Goal: Task Accomplishment & Management: Use online tool/utility

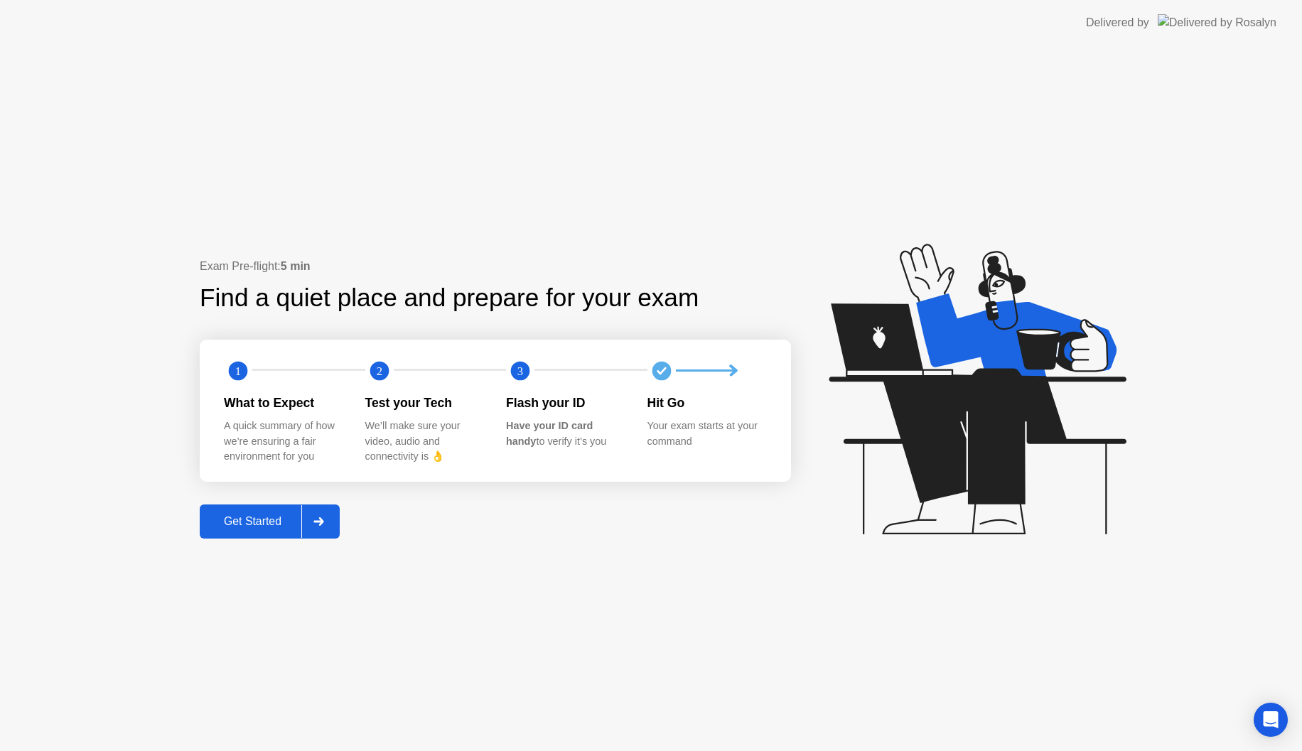
click at [266, 524] on div "Get Started" at bounding box center [252, 521] width 97 height 13
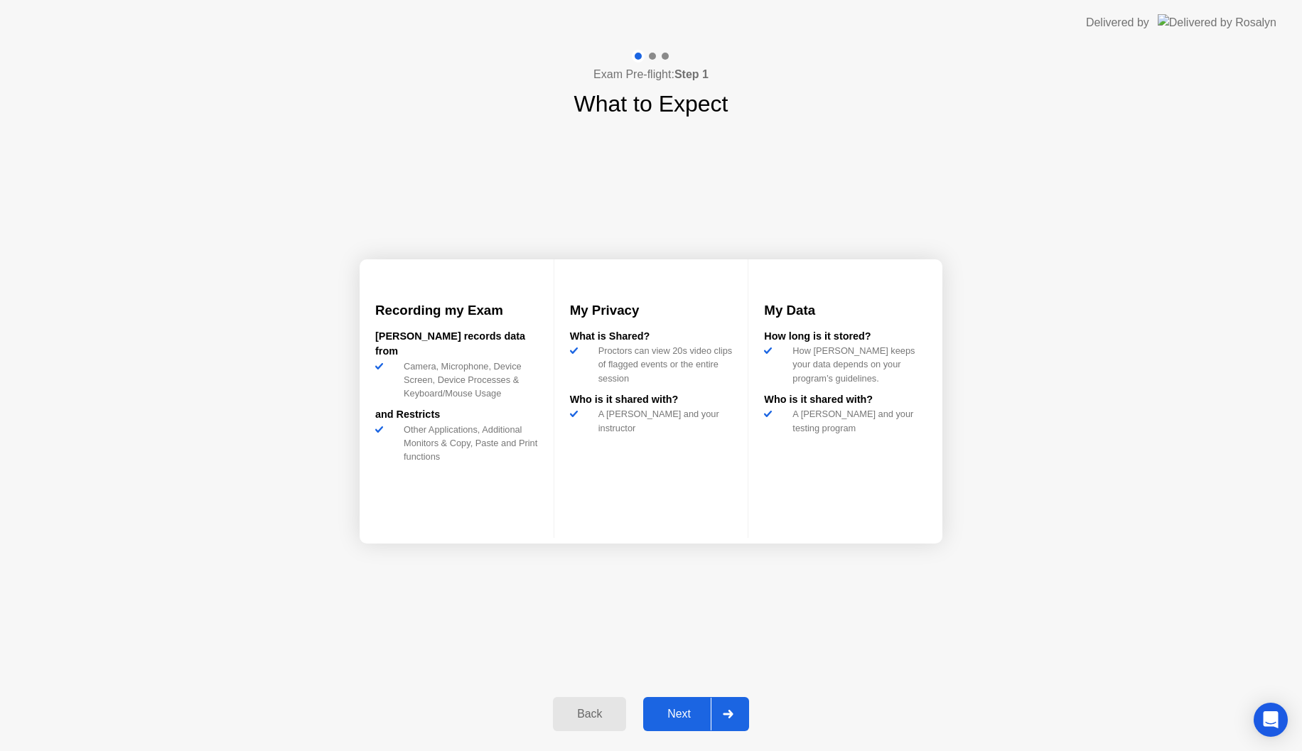
click at [726, 697] on button "Next" at bounding box center [696, 714] width 106 height 34
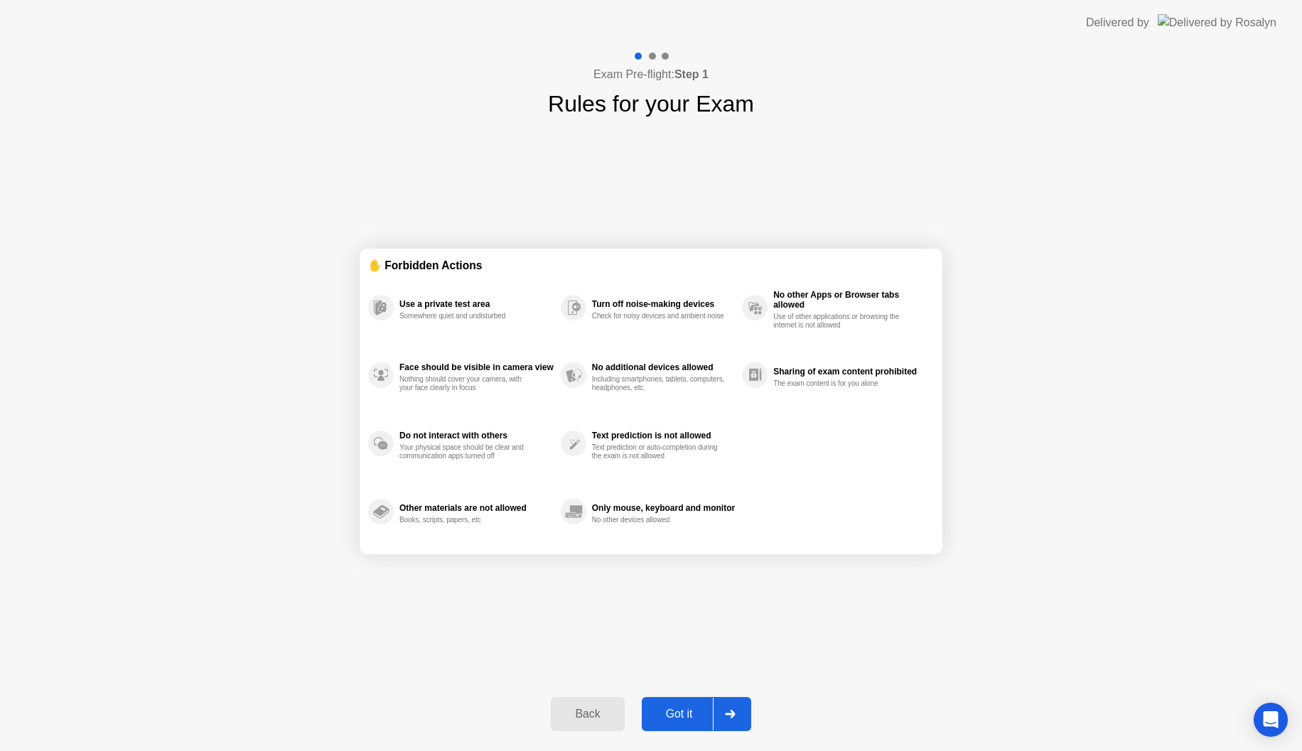
click at [739, 713] on div at bounding box center [730, 714] width 34 height 33
select select "**********"
select select "*******"
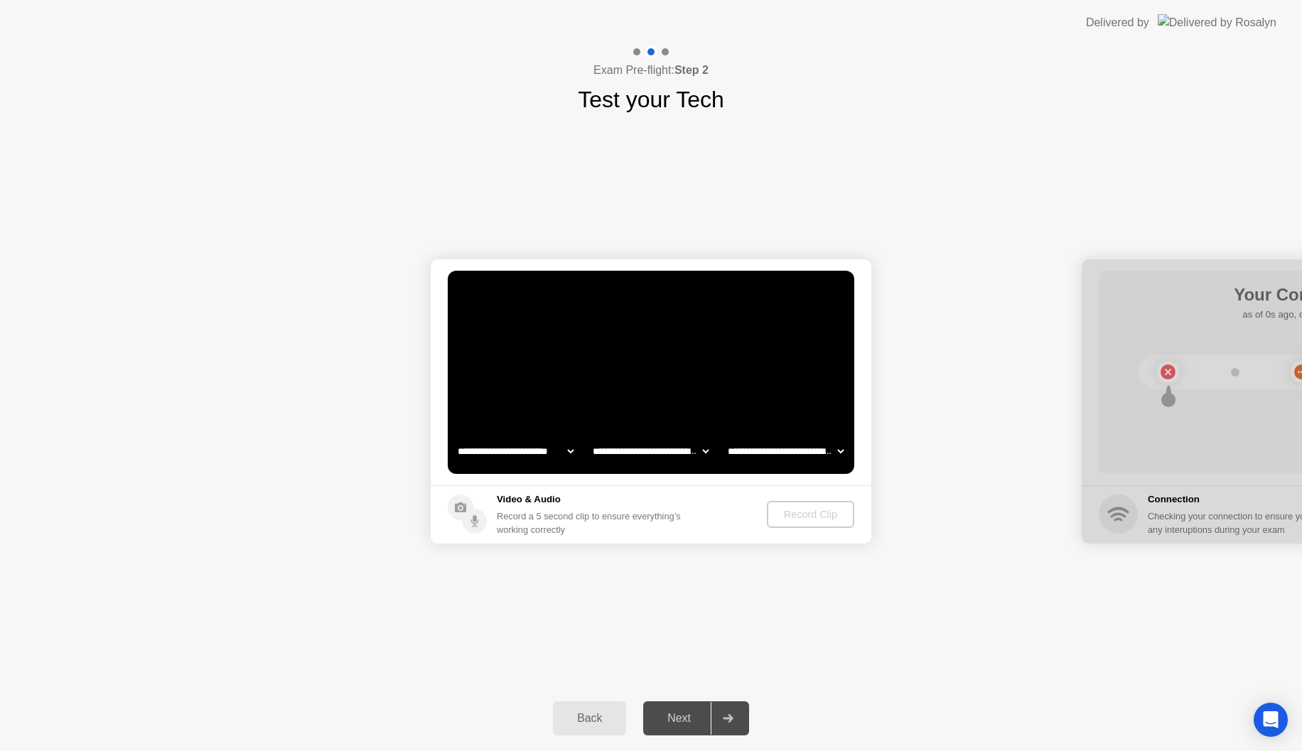
click at [739, 713] on div at bounding box center [728, 718] width 34 height 33
click at [819, 515] on div "Record Clip" at bounding box center [811, 514] width 76 height 11
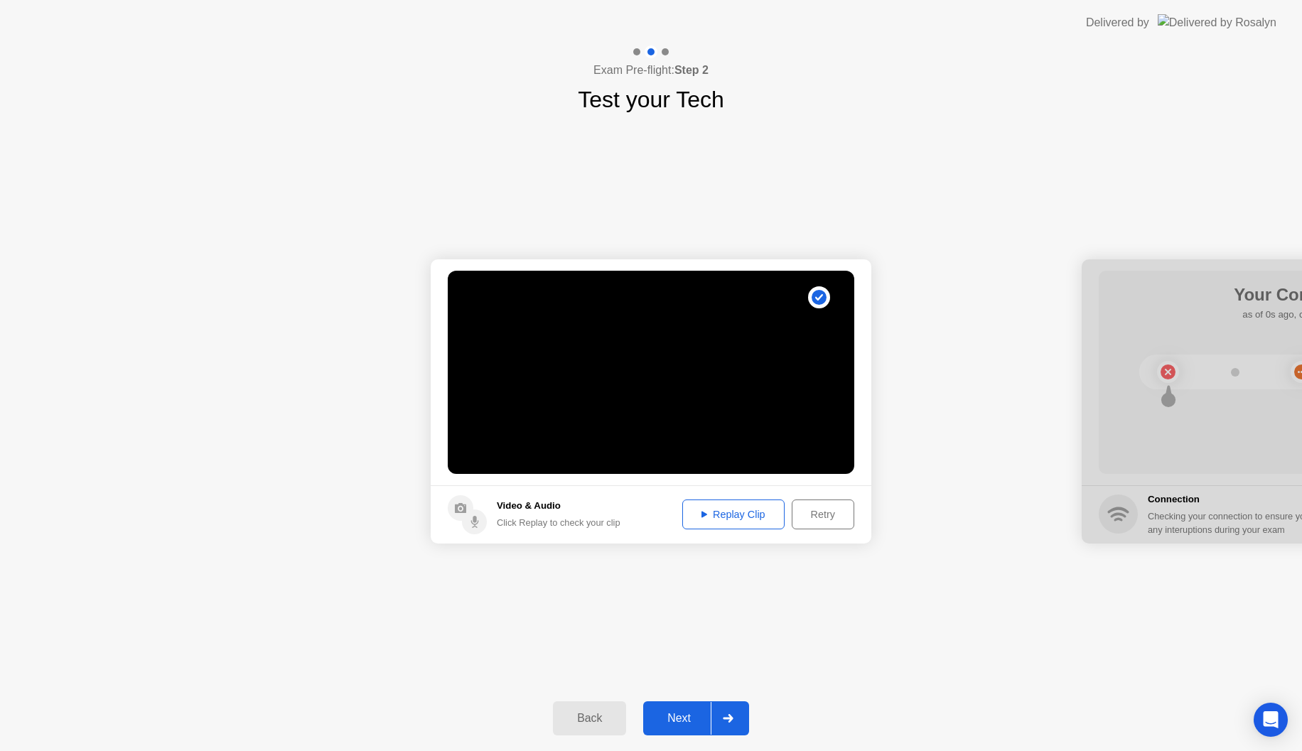
click at [748, 515] on div "Replay Clip" at bounding box center [733, 514] width 92 height 11
click at [699, 720] on div "Next" at bounding box center [678, 718] width 63 height 13
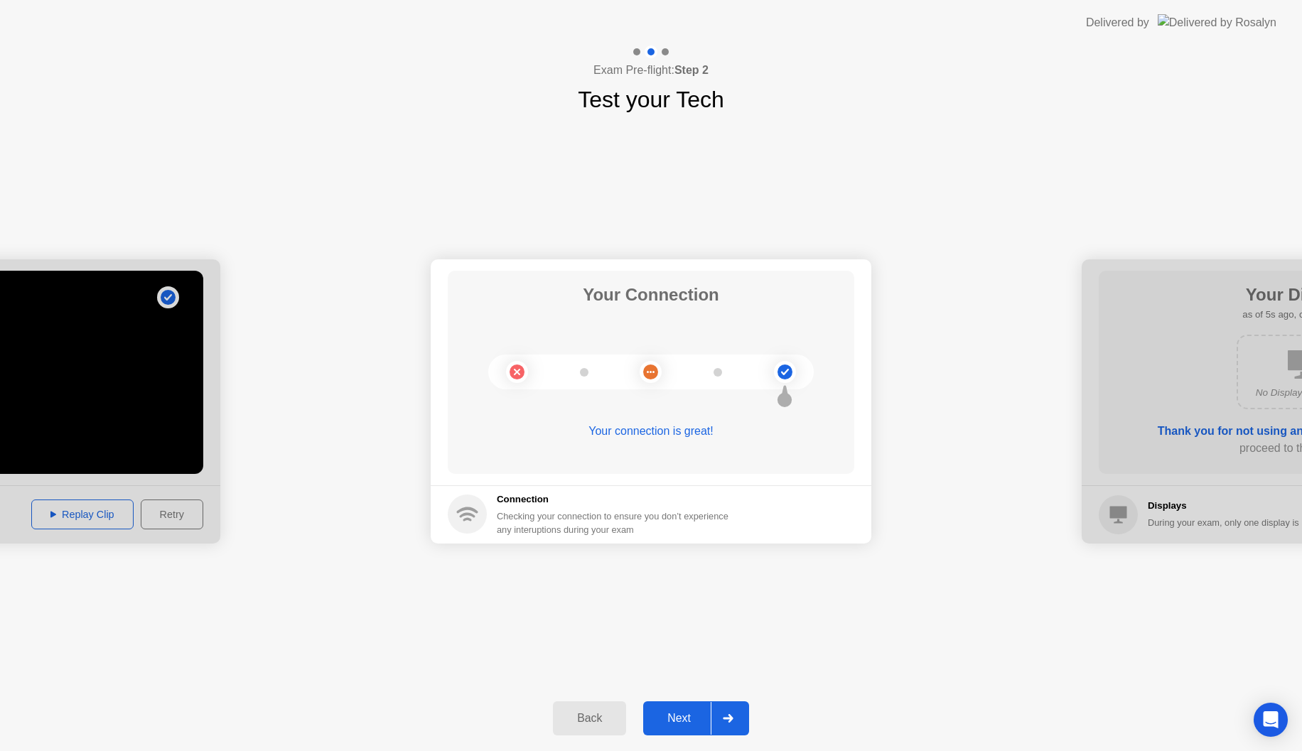
drag, startPoint x: 649, startPoint y: 372, endPoint x: 657, endPoint y: 405, distance: 34.5
click at [649, 372] on circle at bounding box center [648, 372] width 2 height 2
click at [694, 720] on div "Next" at bounding box center [678, 718] width 63 height 13
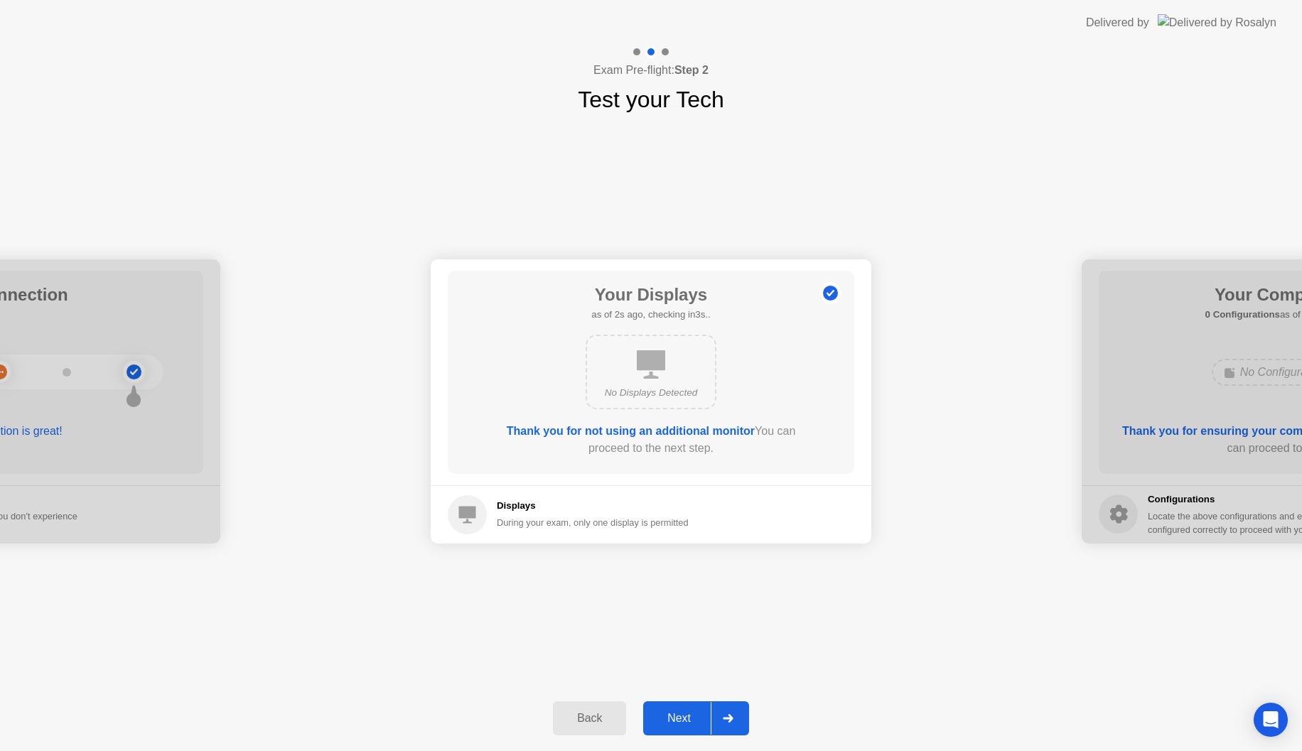
click at [696, 718] on div "Next" at bounding box center [678, 718] width 63 height 13
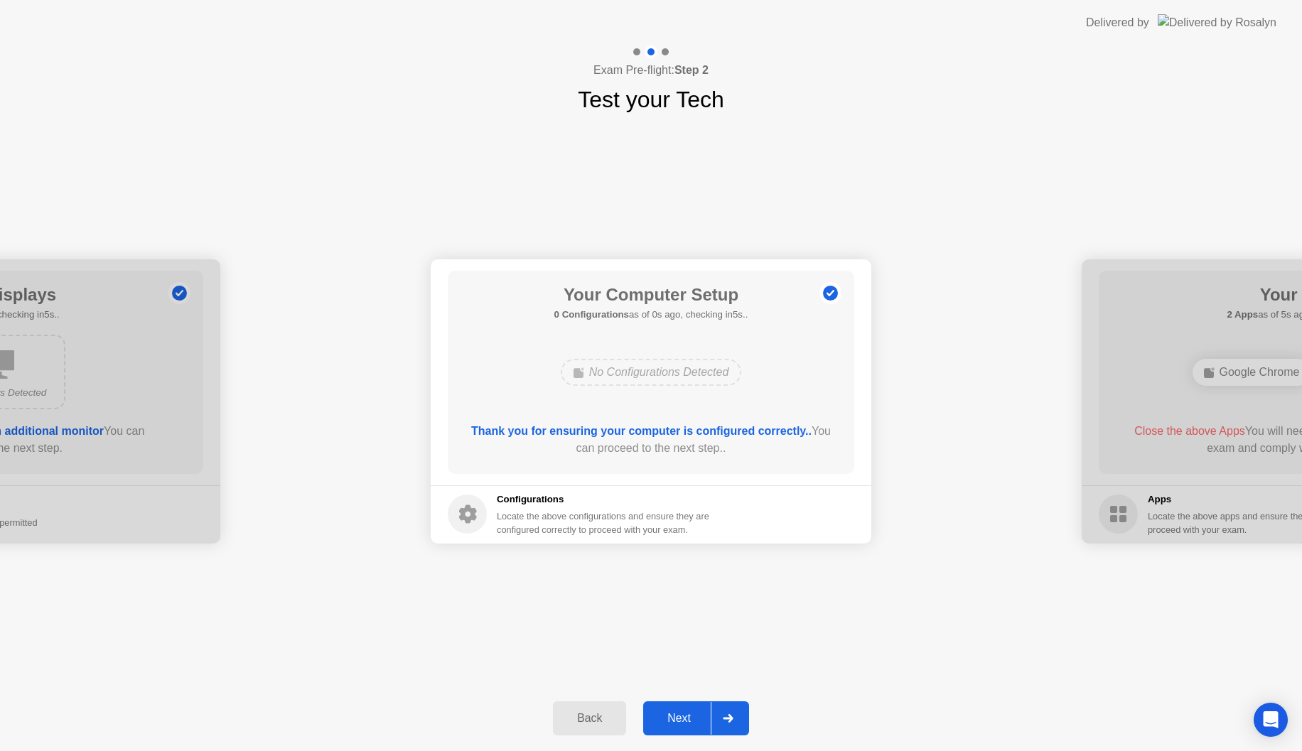
click at [696, 718] on div "Next" at bounding box center [678, 718] width 63 height 13
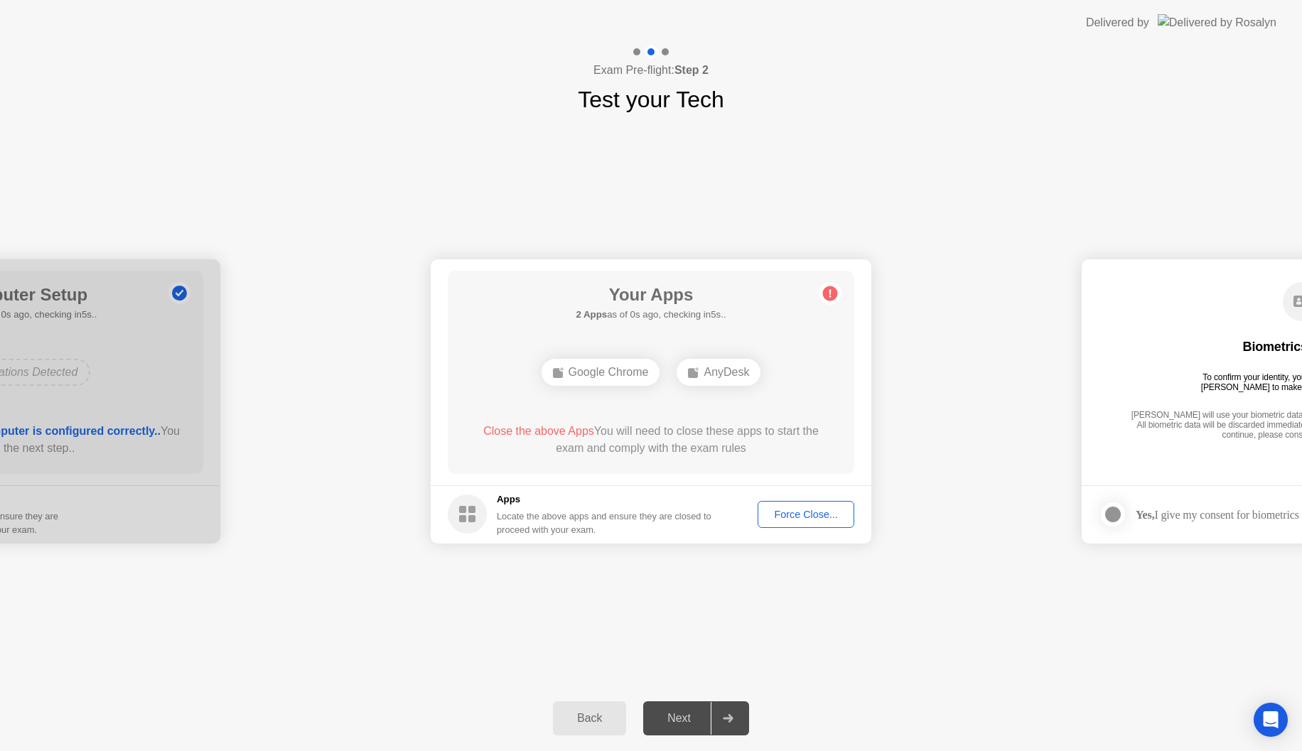
click at [696, 718] on div "Next" at bounding box center [678, 718] width 63 height 13
click at [690, 375] on rect at bounding box center [693, 373] width 10 height 10
click at [704, 369] on div "AnyDesk" at bounding box center [719, 372] width 84 height 27
click at [707, 370] on div "AnyDesk" at bounding box center [719, 372] width 84 height 27
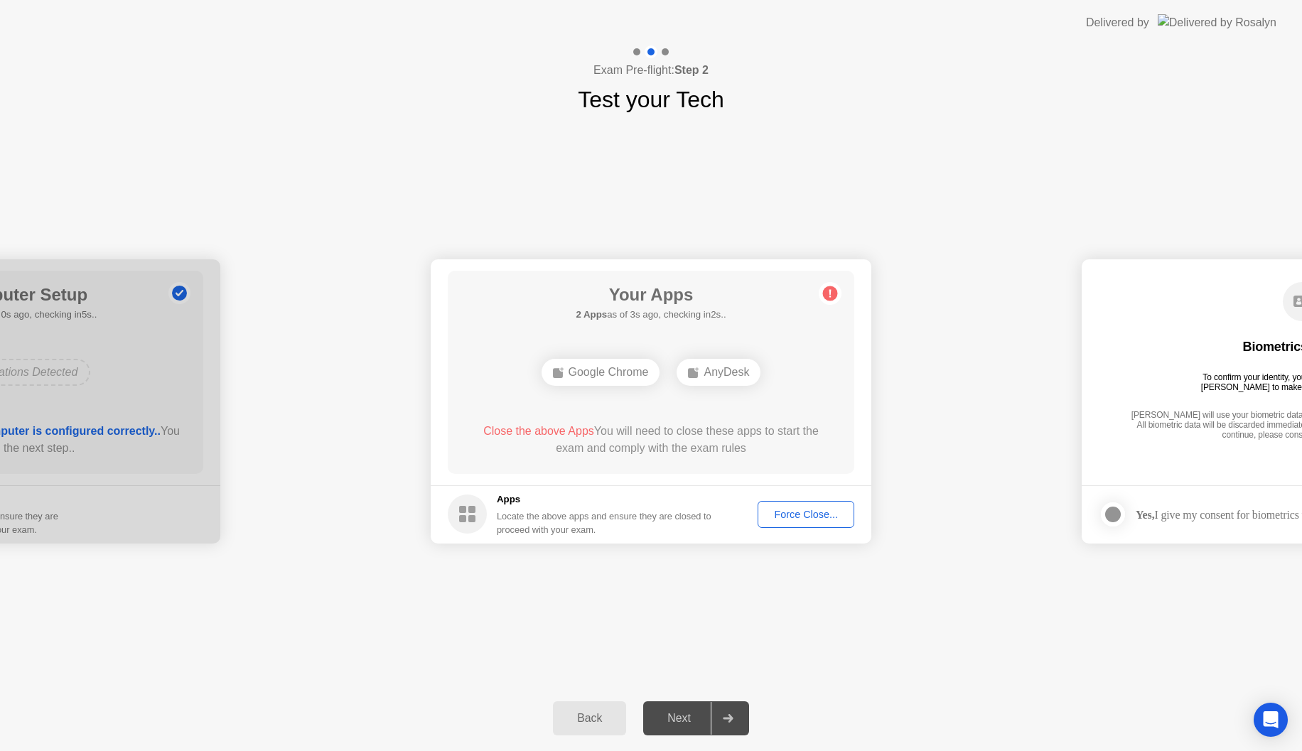
click at [711, 375] on div "AnyDesk" at bounding box center [719, 372] width 84 height 27
drag, startPoint x: 711, startPoint y: 375, endPoint x: 717, endPoint y: 382, distance: 9.6
click at [717, 382] on div "AnyDesk" at bounding box center [719, 372] width 84 height 27
click at [505, 428] on span "Close the above App" at bounding box center [530, 431] width 105 height 12
click at [517, 431] on span "Close the above App" at bounding box center [530, 431] width 105 height 12
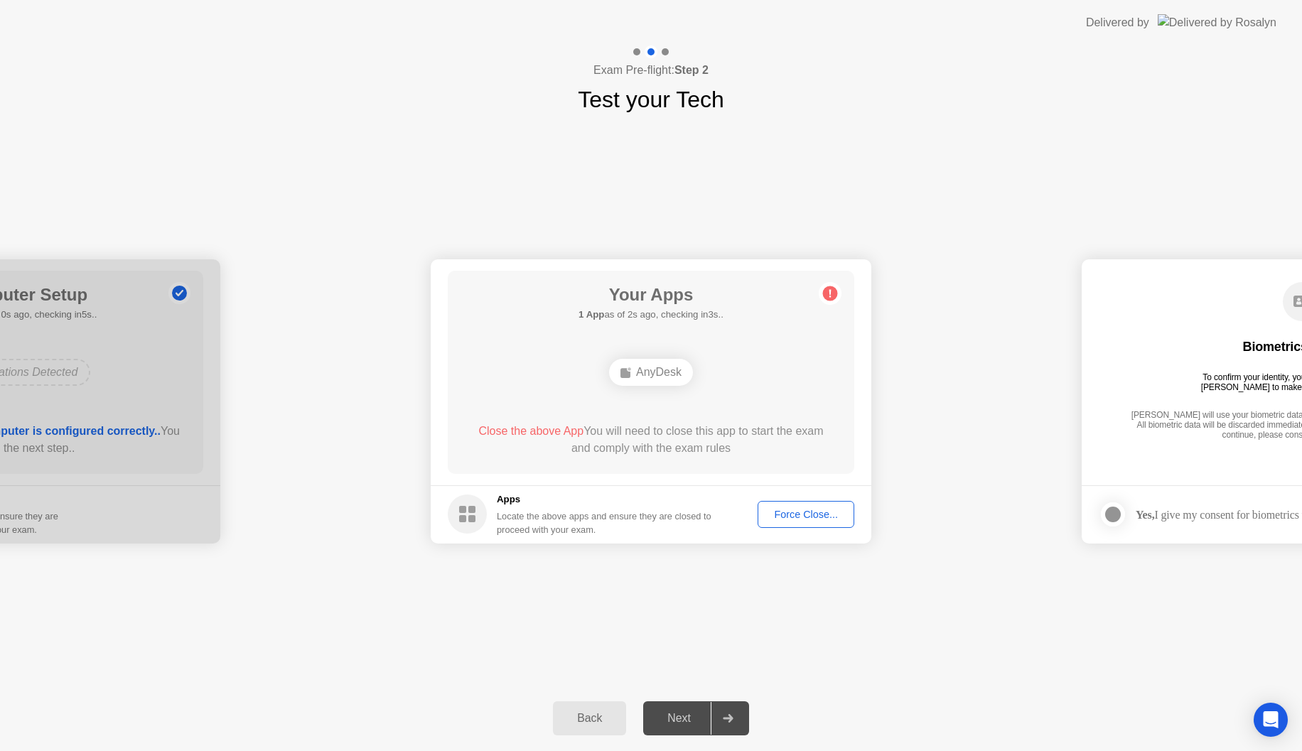
click at [518, 433] on span "Close the above App" at bounding box center [530, 431] width 105 height 12
click at [522, 436] on span "Close the above App" at bounding box center [530, 431] width 105 height 12
click at [525, 433] on span "Close the above App" at bounding box center [530, 431] width 105 height 12
click at [749, 427] on div "Close the above App You will need to close this app to start the exam and compl…" at bounding box center [651, 440] width 366 height 34
drag, startPoint x: 588, startPoint y: 532, endPoint x: 596, endPoint y: 530, distance: 8.6
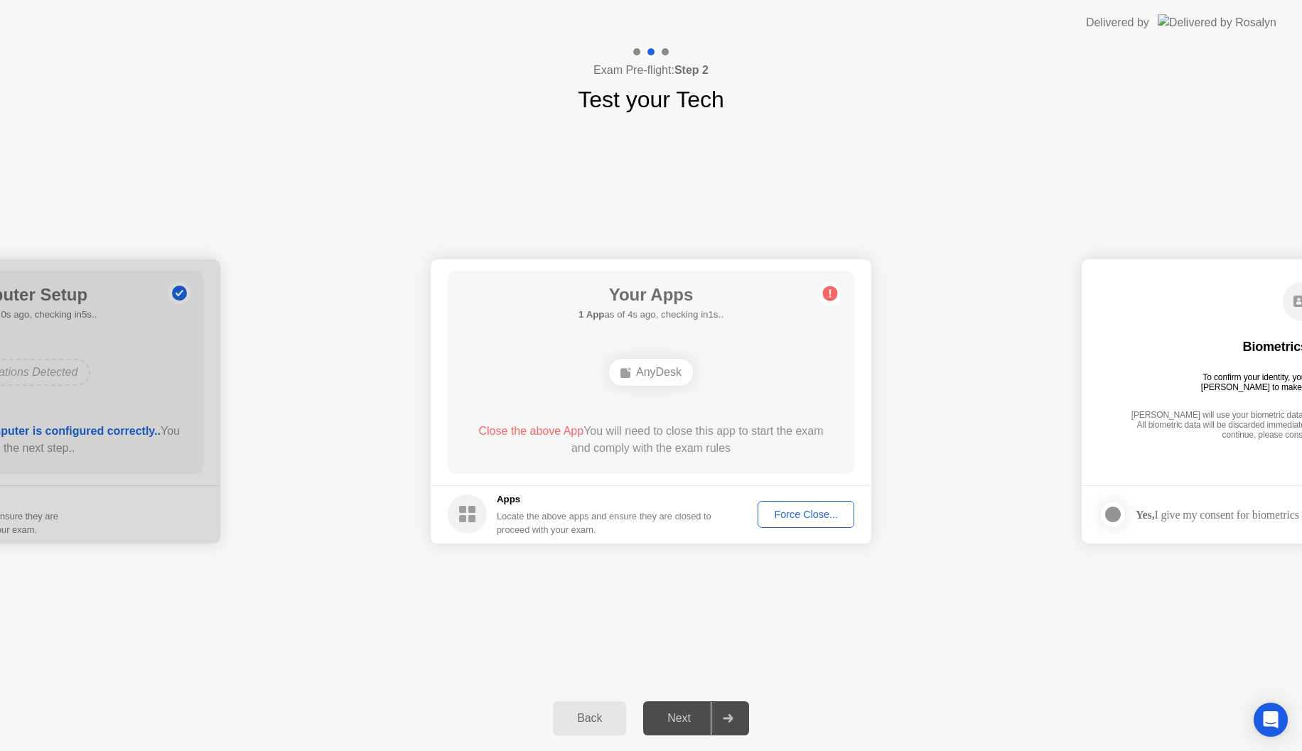
click at [593, 533] on div "Locate the above apps and ensure they are closed to proceed with your exam." at bounding box center [604, 523] width 215 height 27
click at [680, 713] on div "Next" at bounding box center [678, 718] width 63 height 13
drag, startPoint x: 748, startPoint y: 447, endPoint x: 749, endPoint y: 428, distance: 19.2
click at [748, 450] on div "Close the above App You will need to close this app to start the exam and compl…" at bounding box center [651, 440] width 366 height 34
click at [748, 388] on div "AnyDesk" at bounding box center [650, 372] width 325 height 38
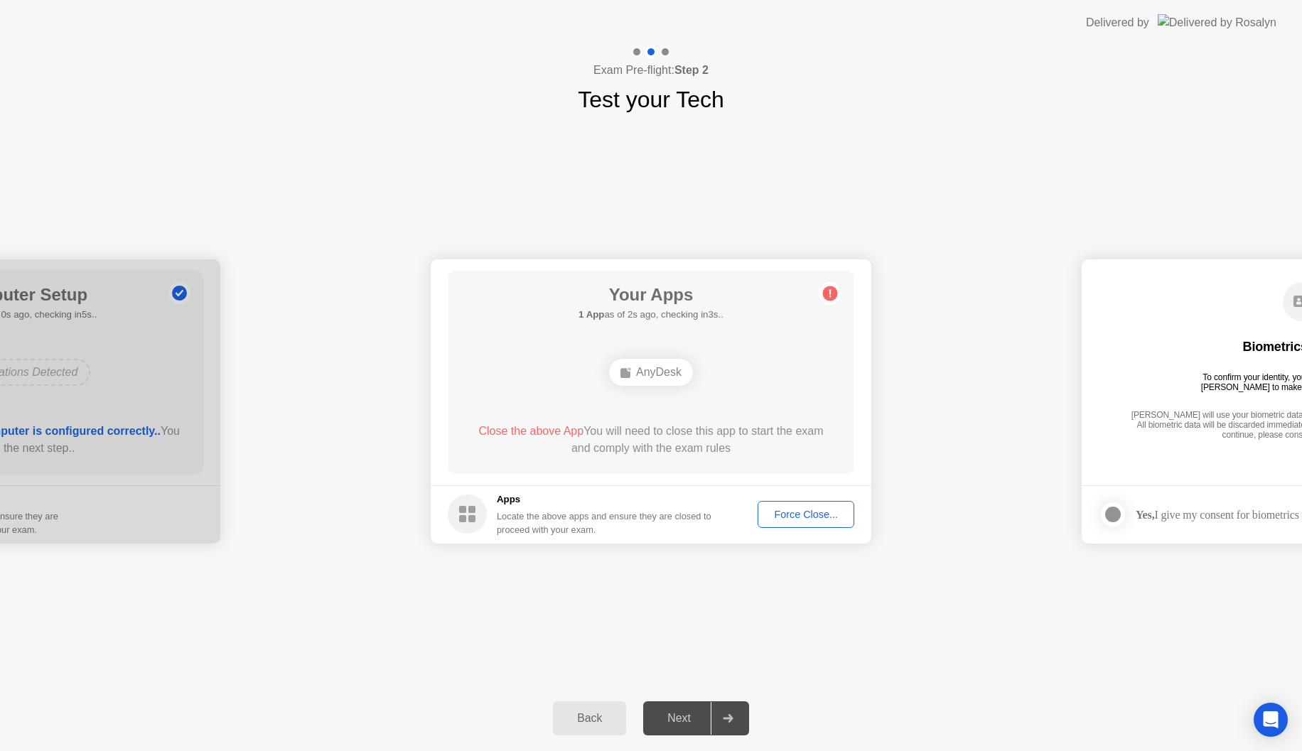
click at [845, 293] on div "Your Apps 1 App as of 2s ago, checking in3s.. AnyDesk Close the above App You w…" at bounding box center [651, 372] width 406 height 203
click at [667, 324] on div "Your Apps 1 App as of 2s ago, checking in3s.. AnyDesk Close the above App You w…" at bounding box center [651, 372] width 406 height 203
drag, startPoint x: 630, startPoint y: 131, endPoint x: 696, endPoint y: 113, distance: 68.4
click at [689, 112] on div "**********" at bounding box center [651, 398] width 1302 height 706
click at [1271, 732] on div "Open Intercom Messenger" at bounding box center [1271, 720] width 38 height 38
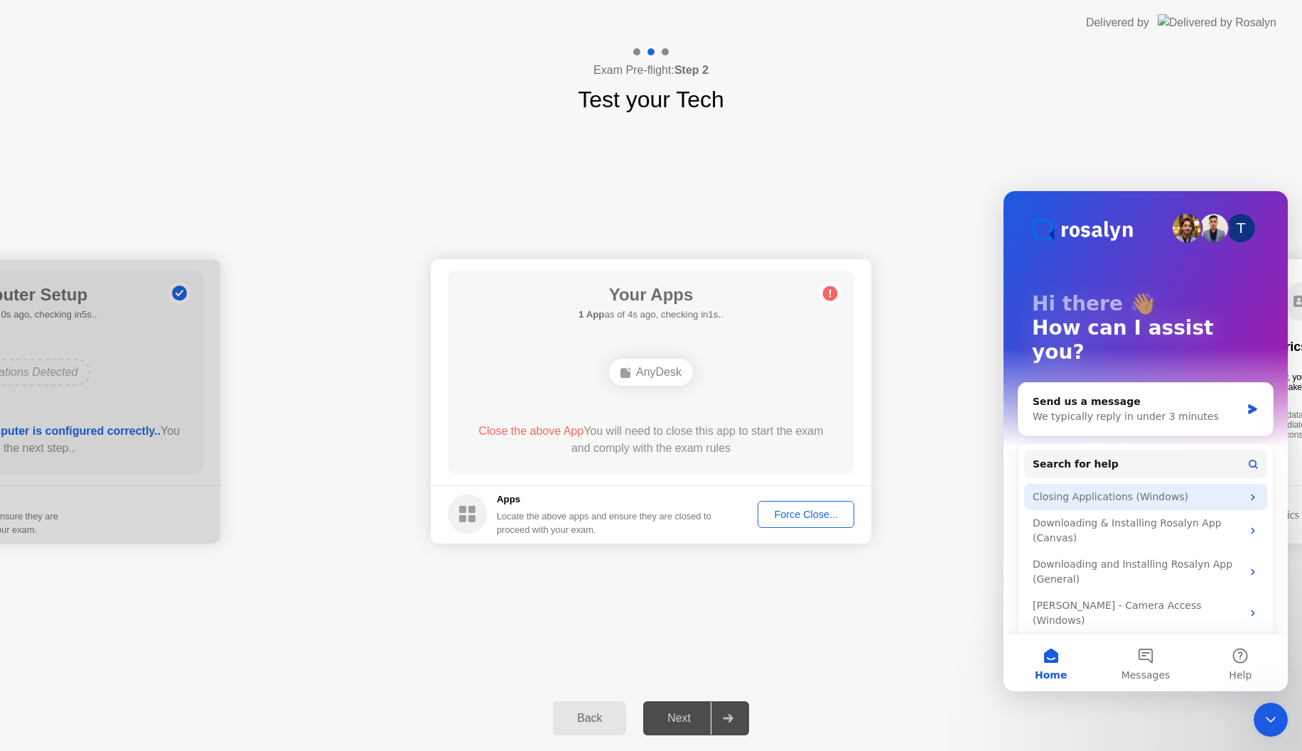
click at [1116, 490] on div "Closing Applications (Windows)" at bounding box center [1137, 497] width 209 height 15
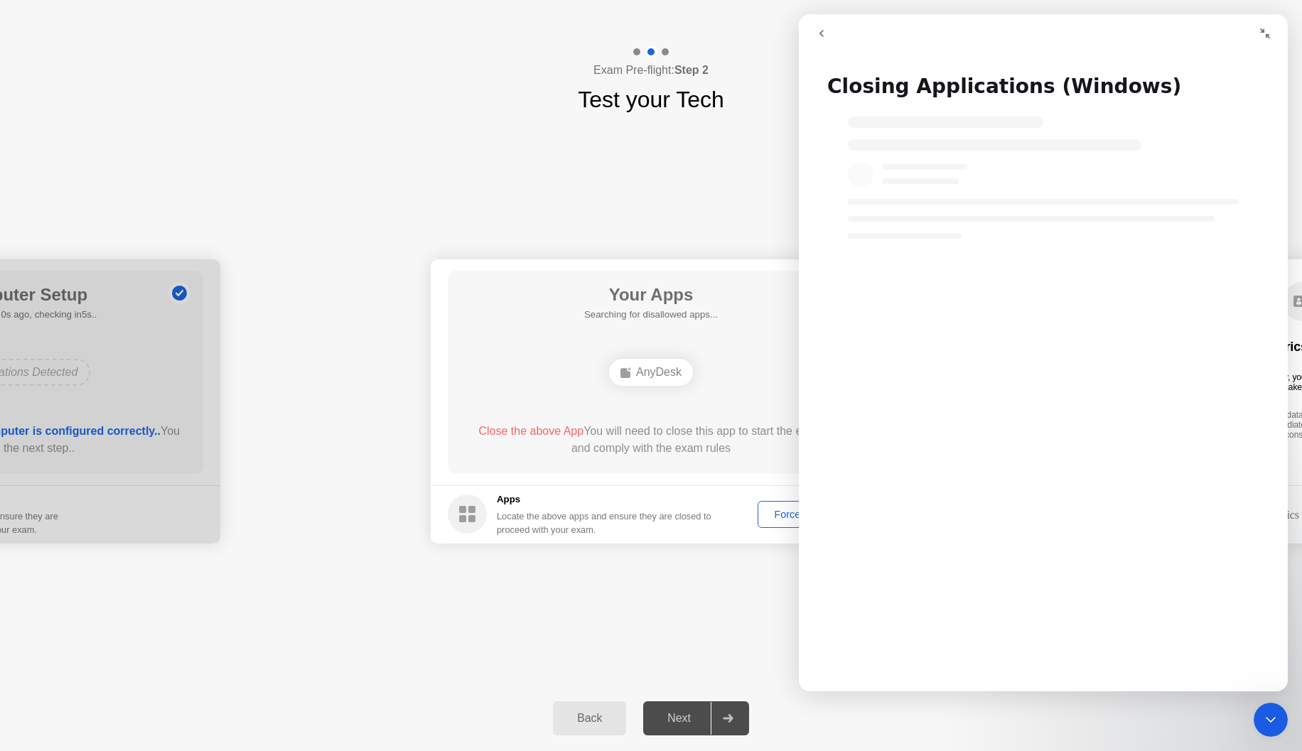
click at [1067, 444] on div "Intercom messenger" at bounding box center [1043, 391] width 489 height 578
click at [817, 31] on icon "go back" at bounding box center [821, 33] width 11 height 11
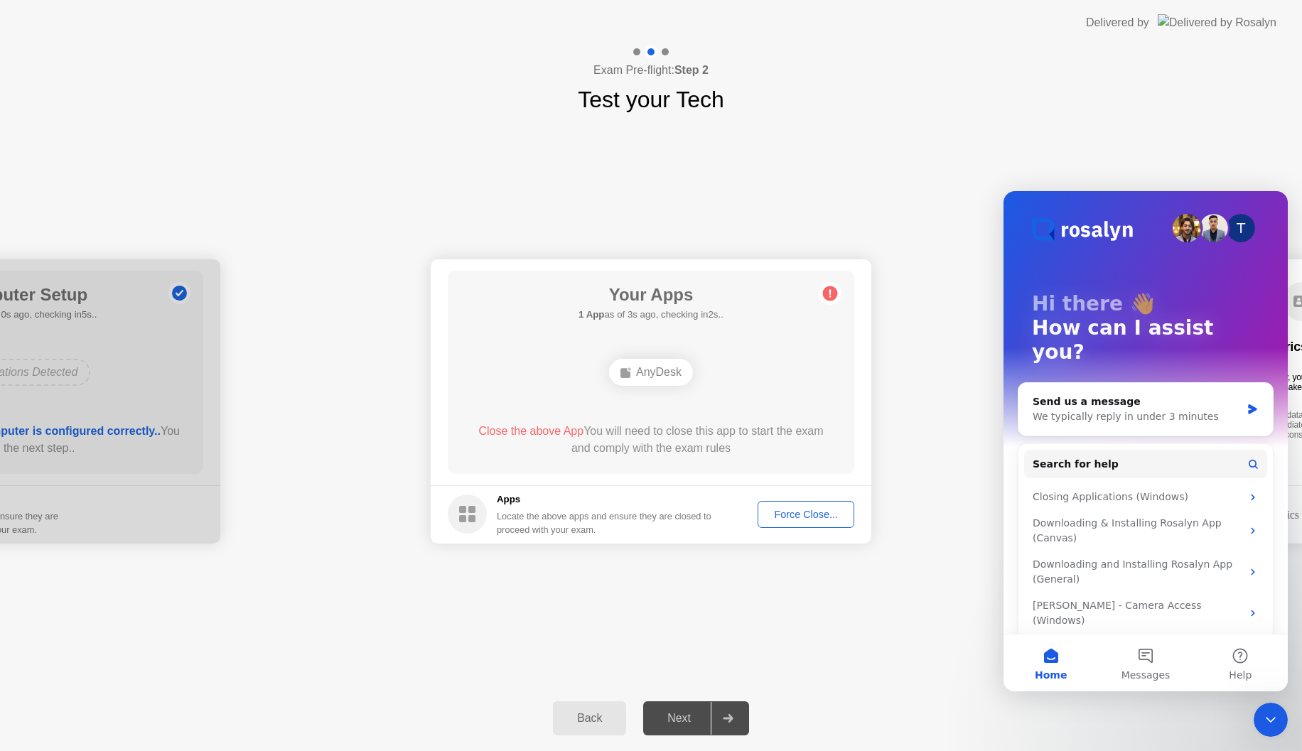
click at [792, 518] on div "Force Close..." at bounding box center [806, 514] width 87 height 11
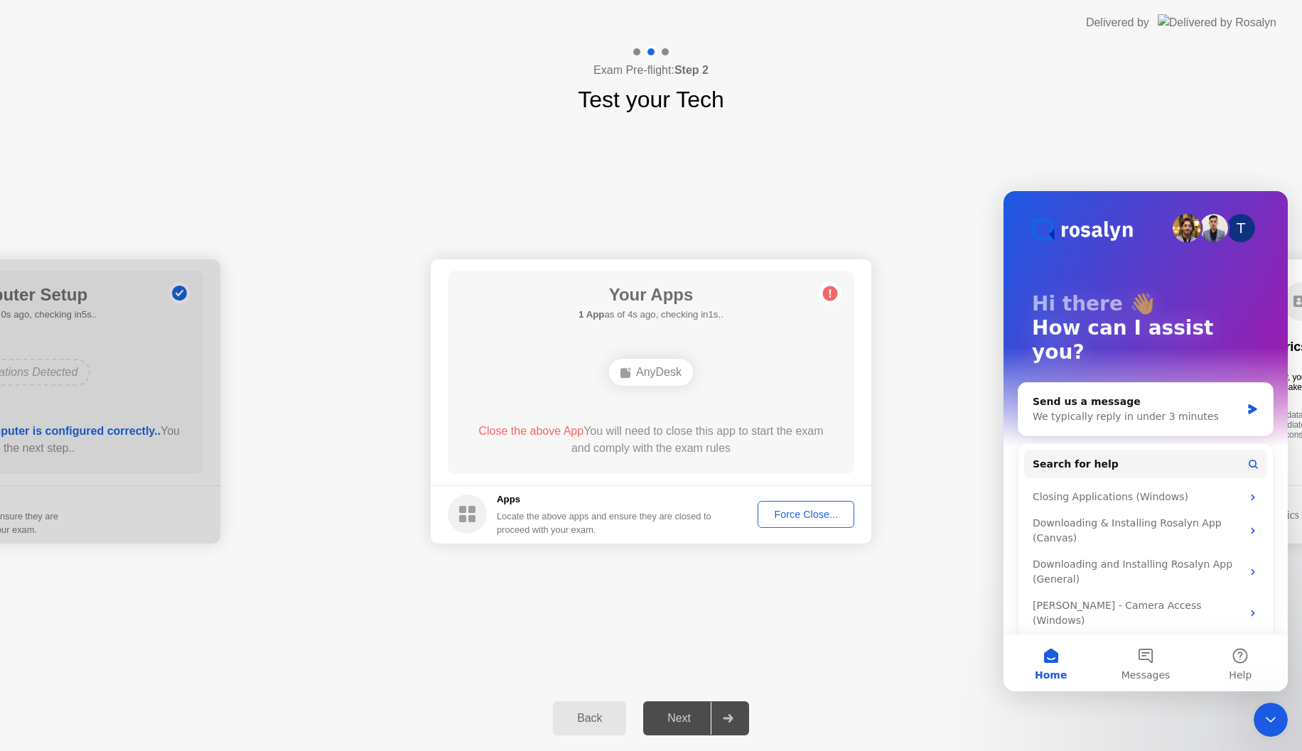
click at [583, 717] on div "Back" at bounding box center [589, 718] width 65 height 13
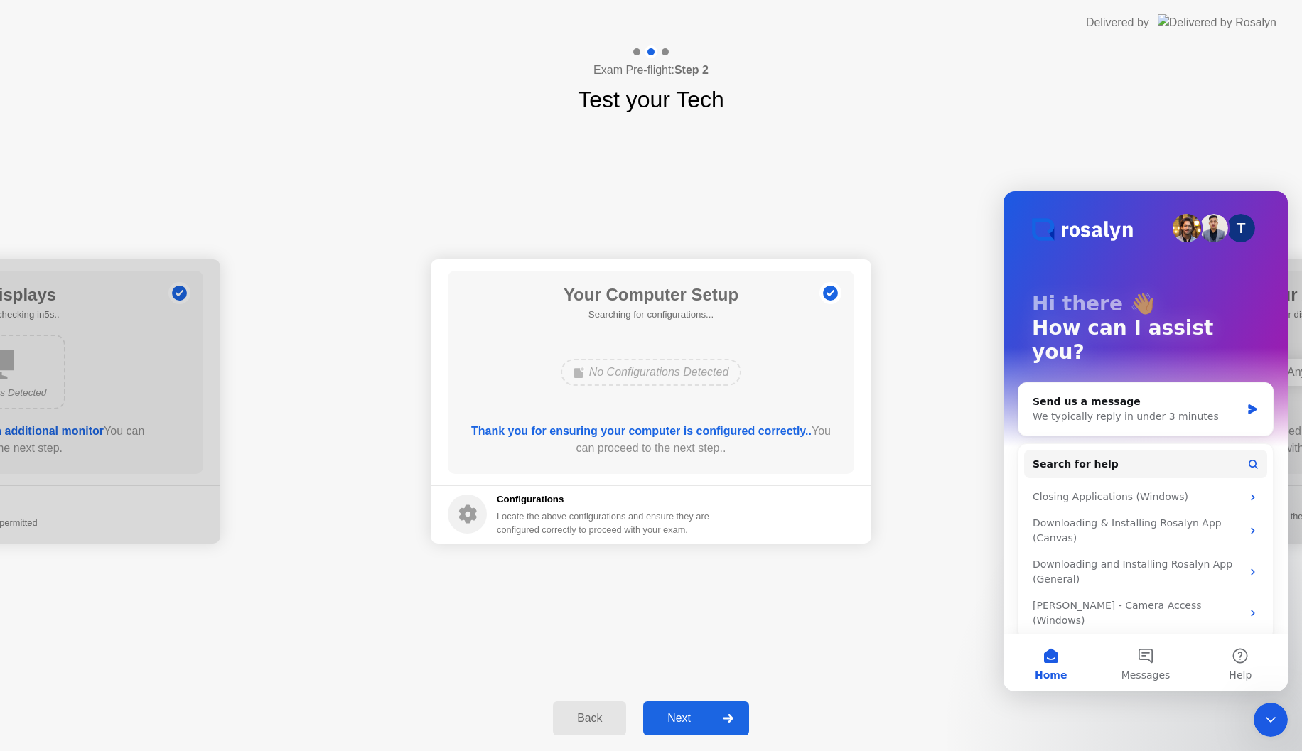
drag, startPoint x: 679, startPoint y: 716, endPoint x: 689, endPoint y: 718, distance: 11.0
click at [689, 716] on div "Next" at bounding box center [678, 718] width 63 height 13
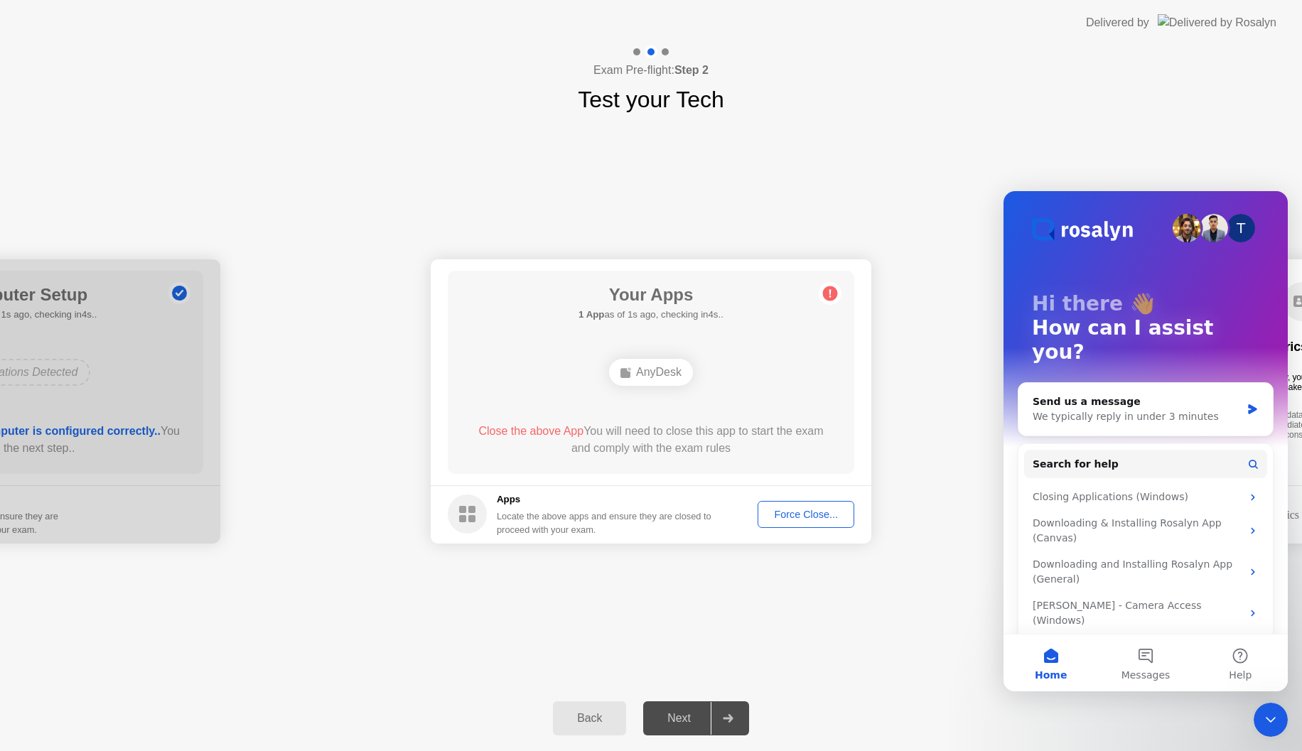
click at [804, 523] on button "Force Close..." at bounding box center [806, 514] width 97 height 27
drag, startPoint x: 661, startPoint y: 416, endPoint x: 667, endPoint y: 411, distance: 8.1
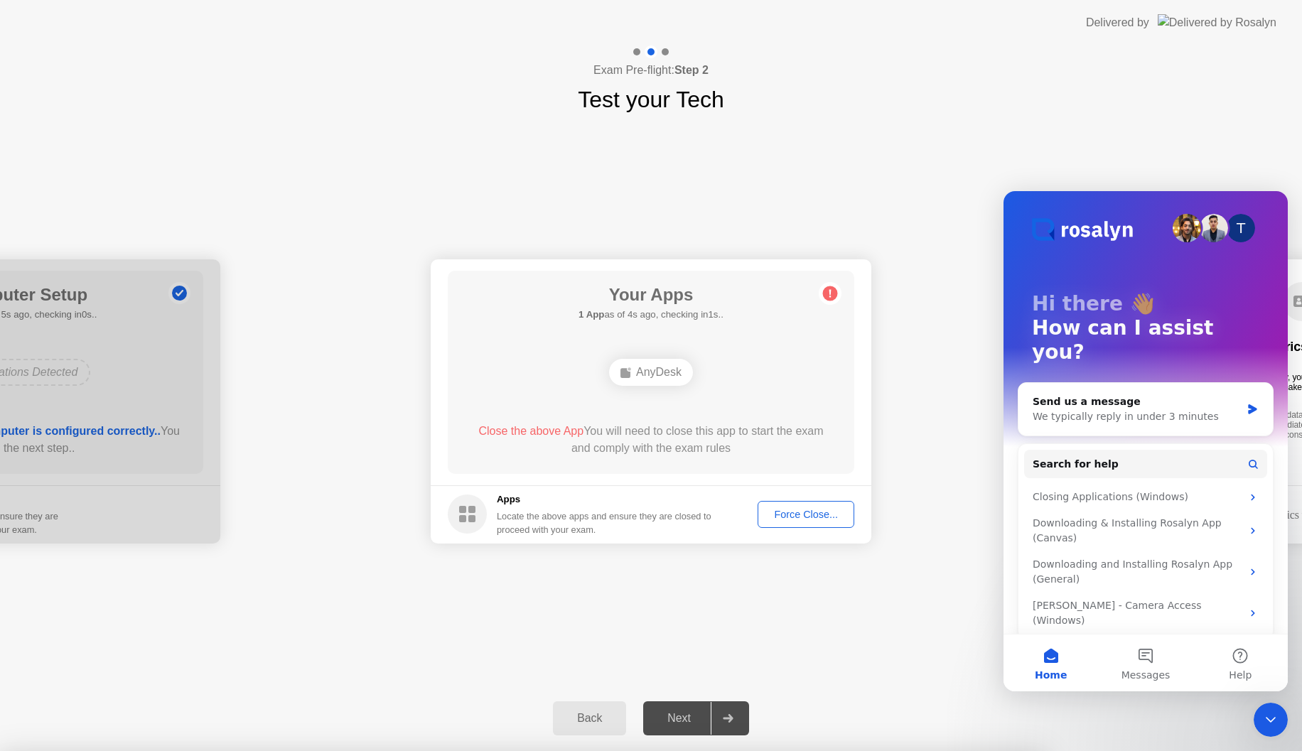
drag, startPoint x: 669, startPoint y: 399, endPoint x: 605, endPoint y: 389, distance: 65.4
drag, startPoint x: 669, startPoint y: 291, endPoint x: 691, endPoint y: 314, distance: 31.7
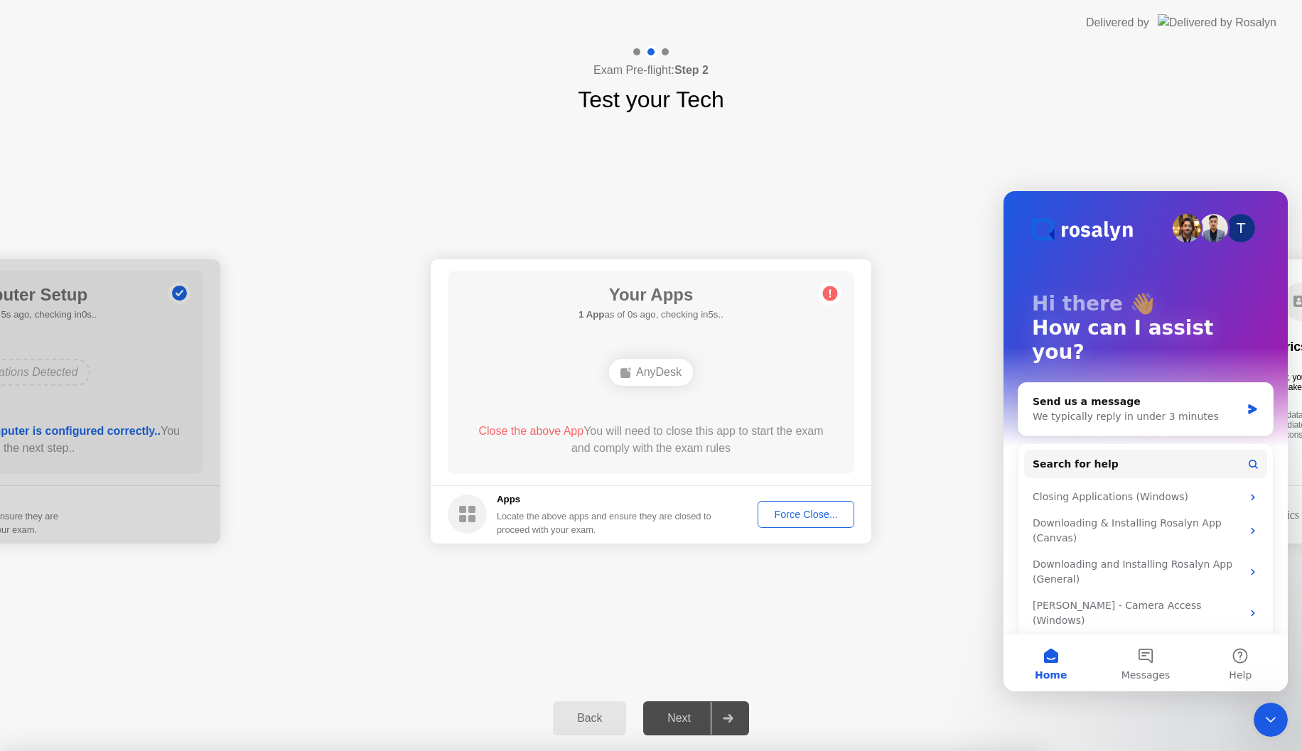
drag, startPoint x: 789, startPoint y: 321, endPoint x: 783, endPoint y: 332, distance: 12.1
drag, startPoint x: 713, startPoint y: 355, endPoint x: 609, endPoint y: 348, distance: 104.0
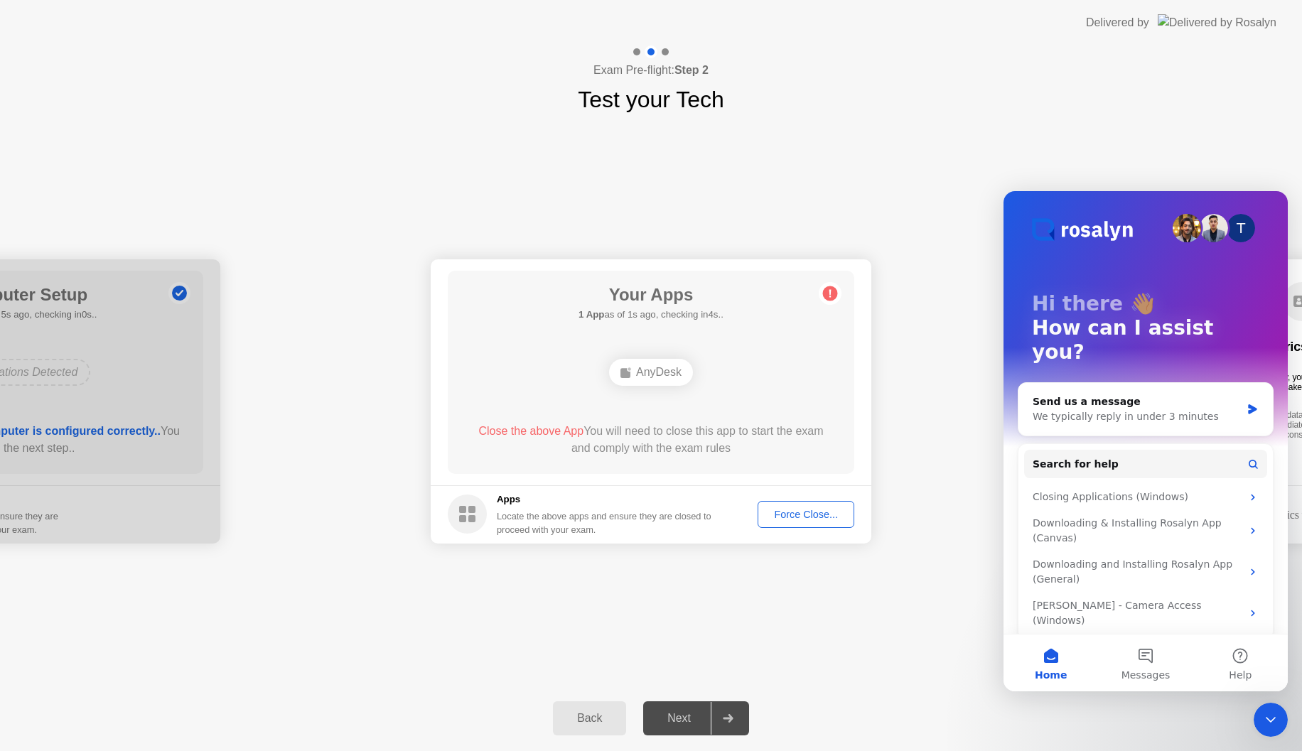
click at [782, 520] on div "Force Close..." at bounding box center [806, 514] width 87 height 11
click at [835, 294] on circle at bounding box center [830, 293] width 15 height 15
click at [808, 515] on div "Force Close..." at bounding box center [806, 514] width 87 height 11
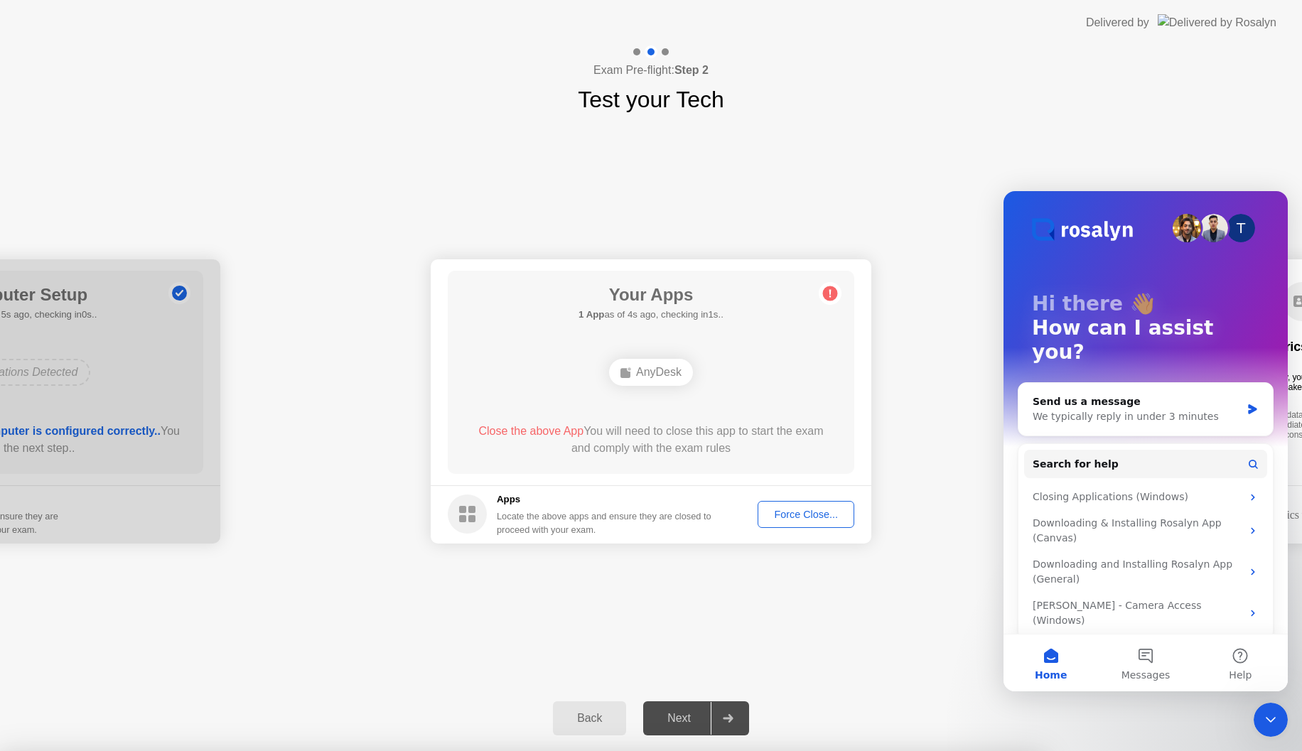
click at [868, 750] on div at bounding box center [651, 751] width 1302 height 0
click at [1278, 731] on div "Close Intercom Messenger" at bounding box center [1271, 720] width 34 height 34
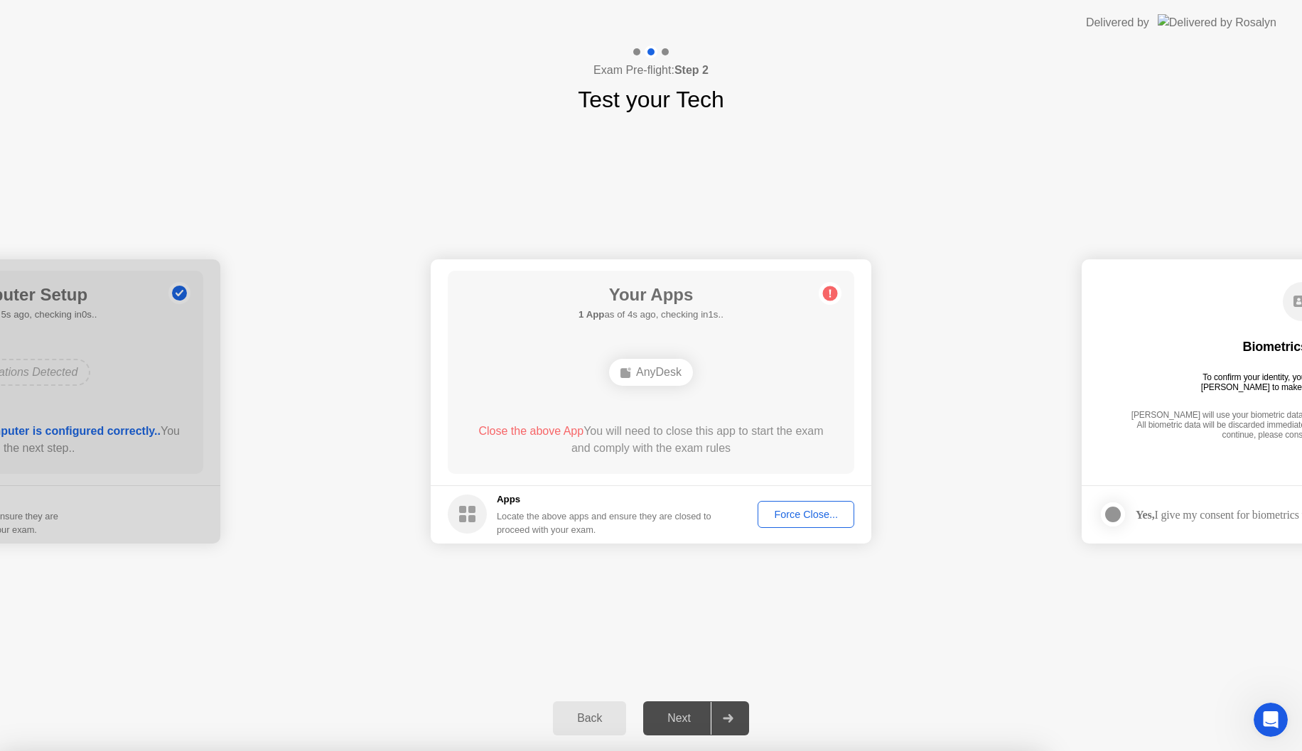
drag, startPoint x: 1227, startPoint y: 421, endPoint x: 1181, endPoint y: 491, distance: 83.6
click at [1227, 750] on div at bounding box center [651, 751] width 1302 height 0
drag, startPoint x: 1156, startPoint y: 522, endPoint x: 1048, endPoint y: 537, distance: 109.0
click at [1143, 750] on div at bounding box center [651, 751] width 1302 height 0
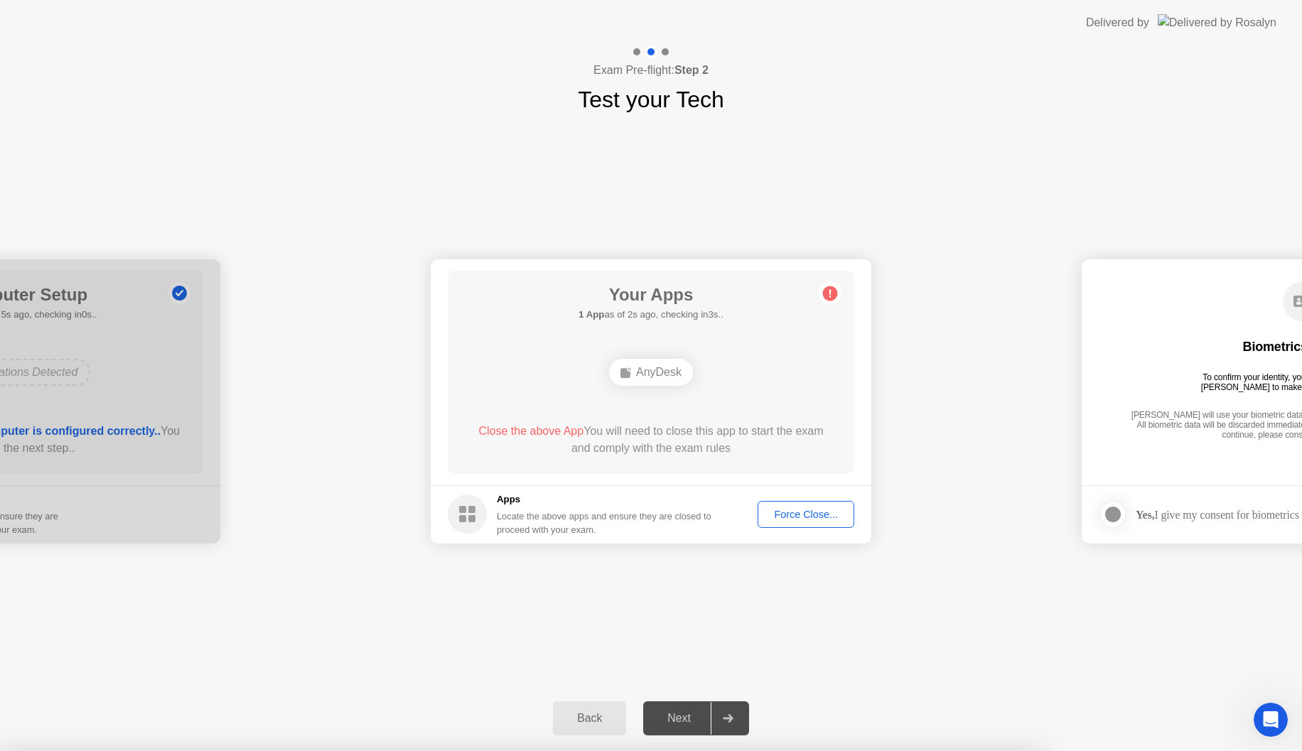
click at [637, 372] on div "AnyDesk" at bounding box center [651, 372] width 84 height 27
click at [623, 372] on rect at bounding box center [625, 373] width 10 height 10
click at [535, 436] on span "Close the above App" at bounding box center [530, 431] width 105 height 12
click at [545, 429] on span "Close the above App" at bounding box center [530, 431] width 105 height 12
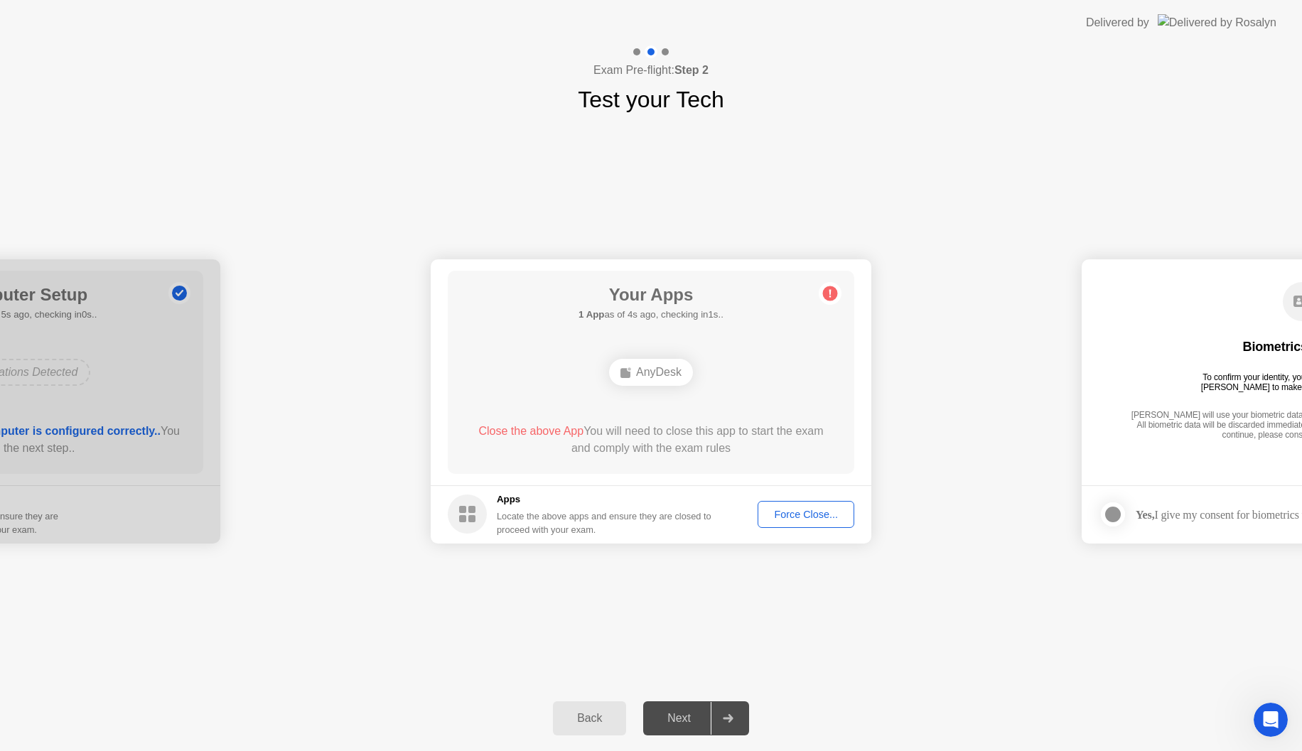
click at [497, 419] on div "Your Apps 1 App as of 4s ago, checking in1s.. AnyDesk Close the above App You w…" at bounding box center [651, 372] width 406 height 203
click at [494, 431] on span "Close the above App" at bounding box center [530, 431] width 105 height 12
click at [495, 431] on span "Close the above App" at bounding box center [530, 431] width 105 height 12
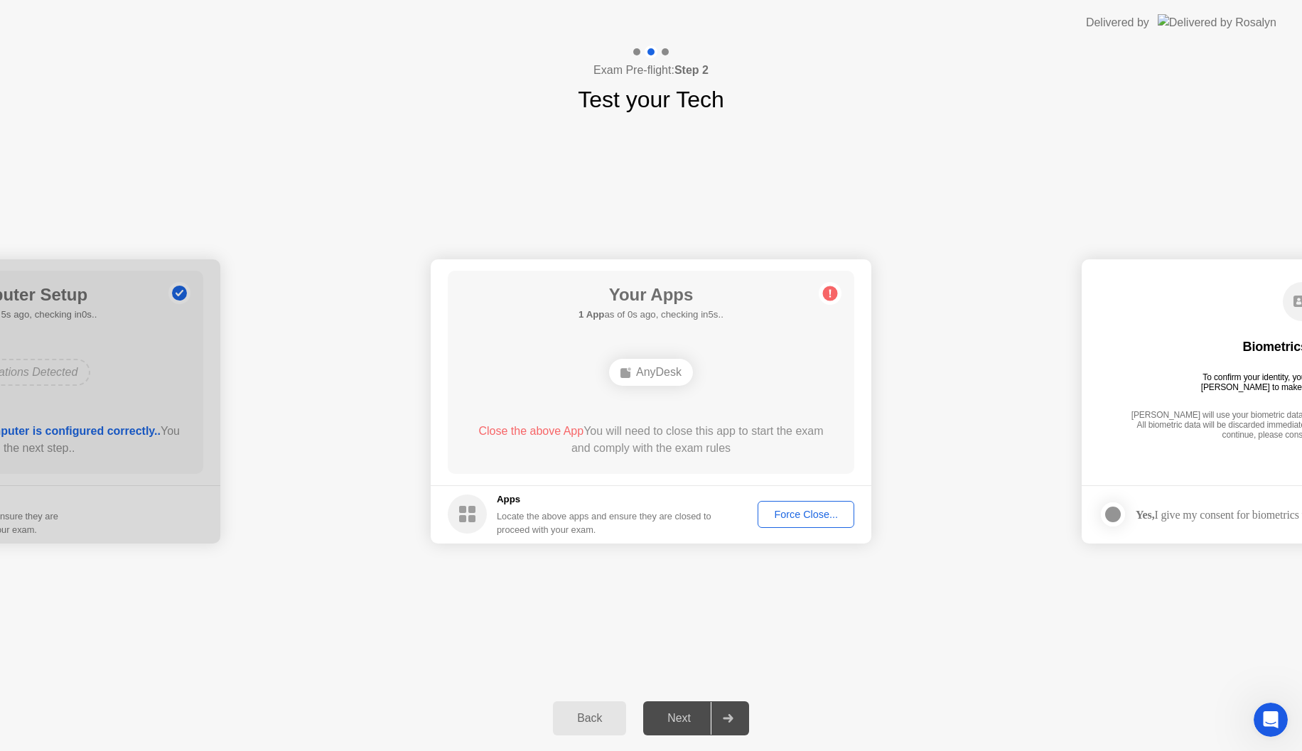
click at [495, 432] on span "Close the above App" at bounding box center [530, 431] width 105 height 12
click at [848, 493] on footer "Apps Locate the above apps and ensure they are closed to proceed with your exam…" at bounding box center [651, 514] width 441 height 58
click at [824, 519] on div "Force Close..." at bounding box center [806, 514] width 87 height 11
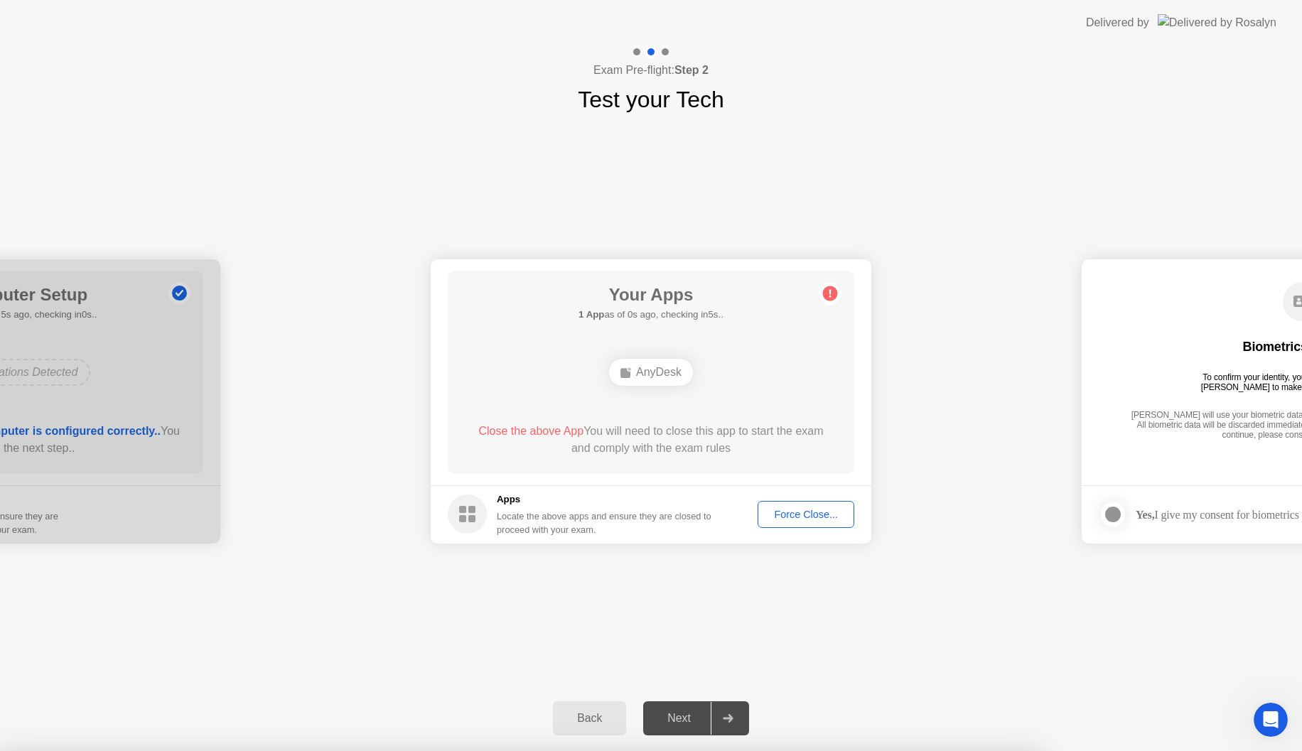
drag, startPoint x: 711, startPoint y: 468, endPoint x: 738, endPoint y: 388, distance: 84.7
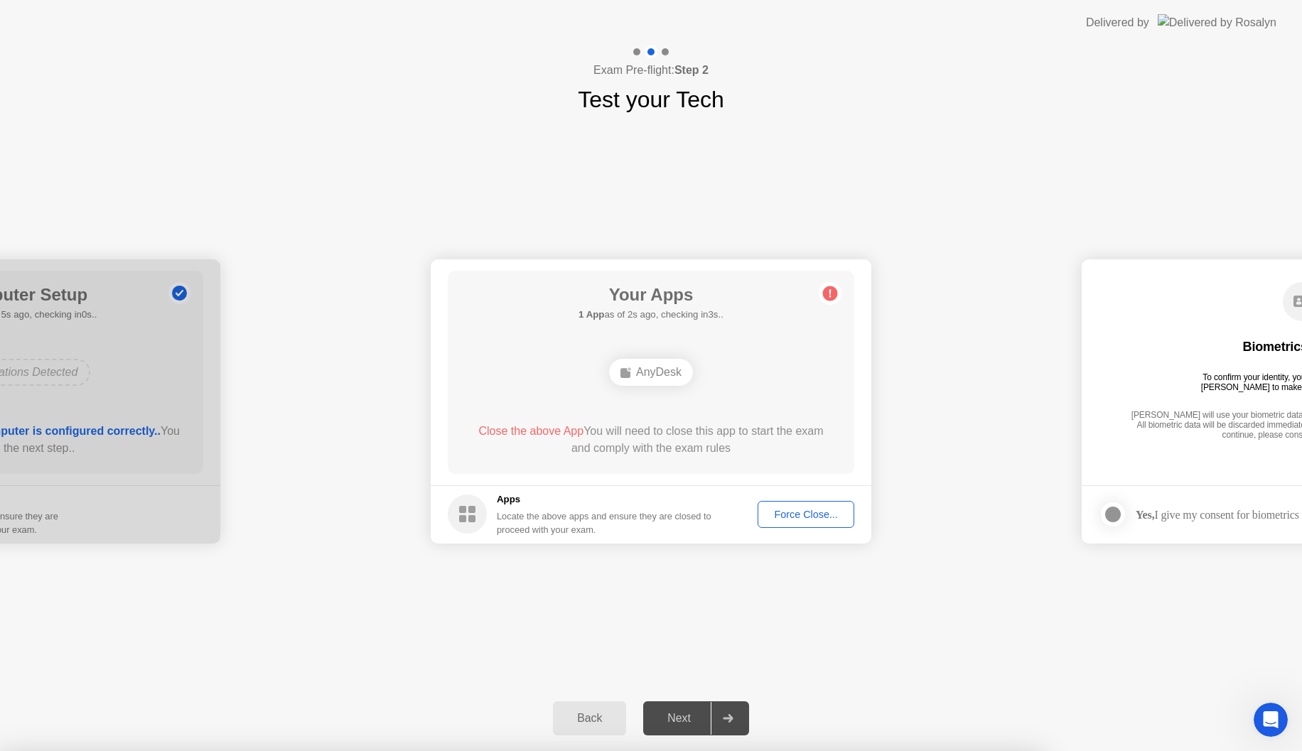
drag, startPoint x: 627, startPoint y: 397, endPoint x: 660, endPoint y: 405, distance: 33.6
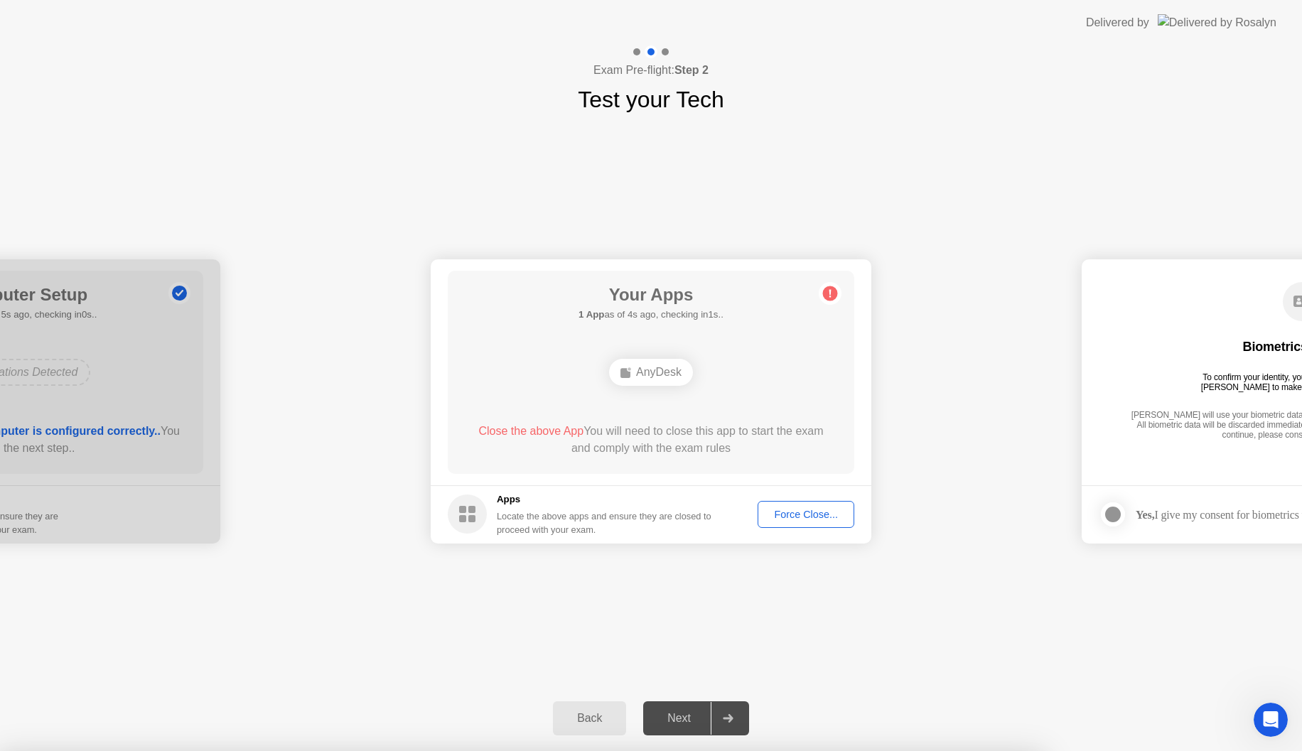
click at [460, 515] on circle at bounding box center [467, 514] width 39 height 39
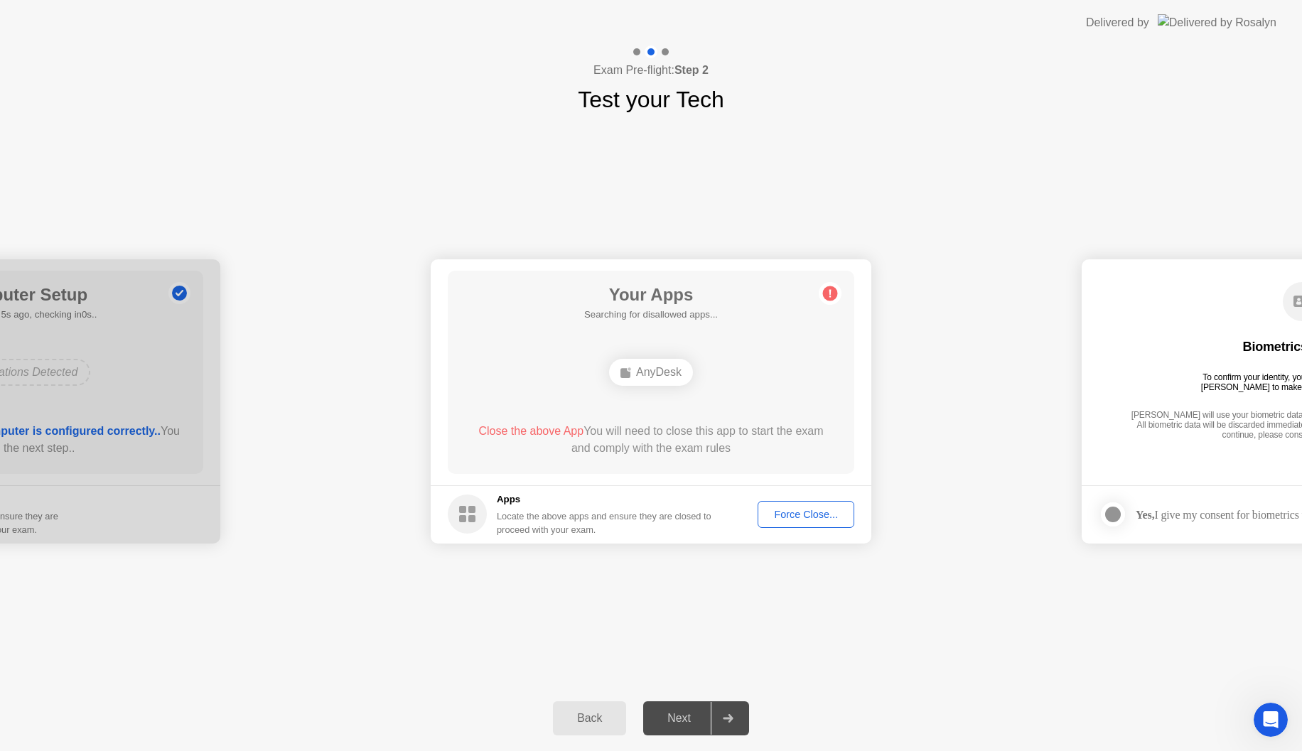
click at [546, 524] on div "Locate the above apps and ensure they are closed to proceed with your exam." at bounding box center [604, 523] width 215 height 27
drag, startPoint x: 546, startPoint y: 526, endPoint x: 553, endPoint y: 537, distance: 12.4
click at [553, 537] on div "Locate the above apps and ensure they are closed to proceed with your exam." at bounding box center [604, 523] width 215 height 27
click at [608, 526] on div "Locate the above apps and ensure they are closed to proceed with your exam." at bounding box center [604, 523] width 215 height 27
click at [833, 503] on button "Force Close..." at bounding box center [806, 514] width 97 height 27
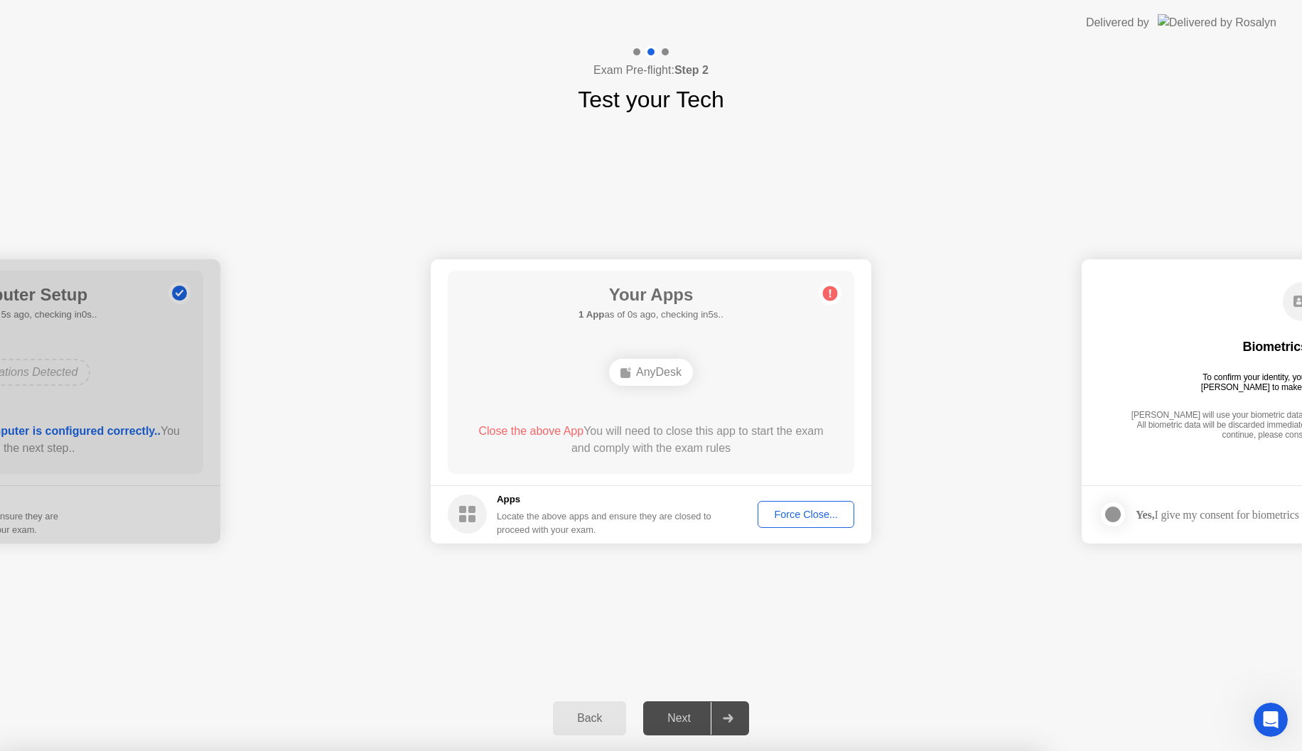
click at [780, 514] on div "Force Close..." at bounding box center [806, 514] width 87 height 11
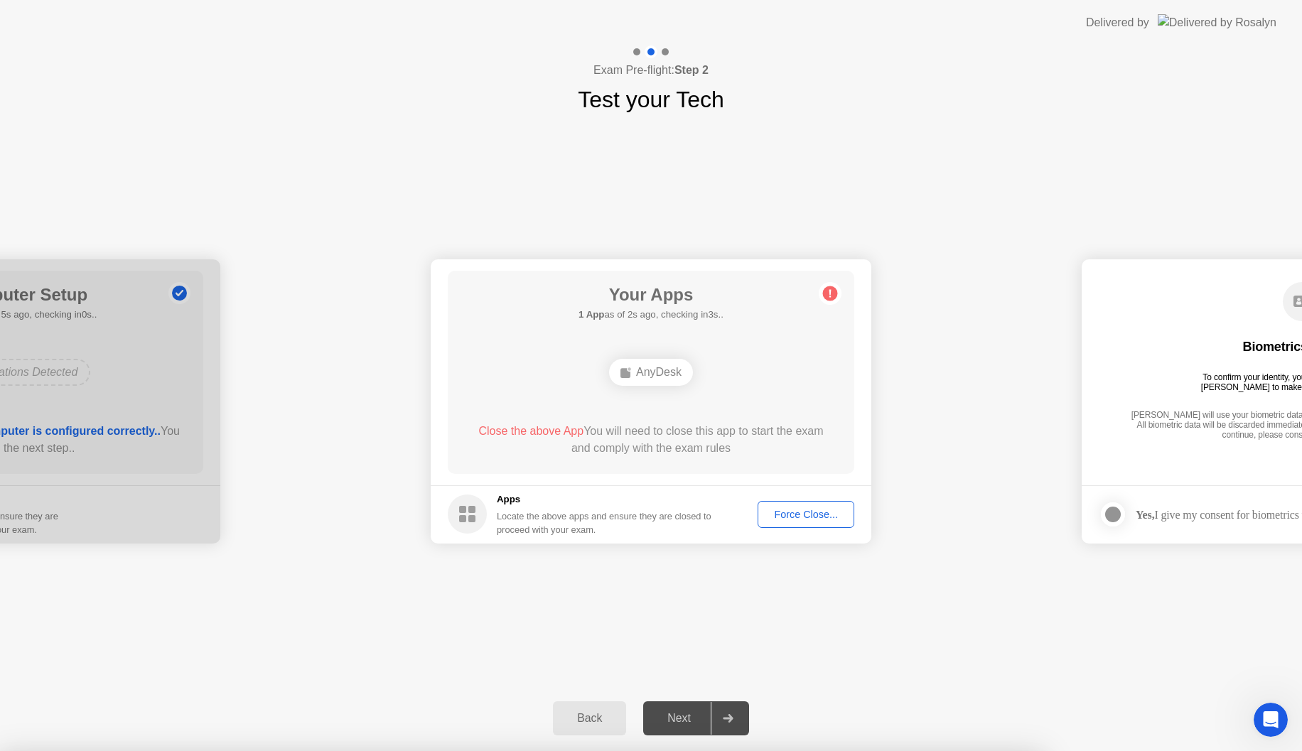
drag, startPoint x: 678, startPoint y: 36, endPoint x: 623, endPoint y: 52, distance: 57.6
click at [622, 41] on header "Delivered by" at bounding box center [651, 22] width 1302 height 45
drag, startPoint x: 661, startPoint y: 58, endPoint x: 689, endPoint y: 71, distance: 31.2
click at [690, 72] on app-layout-with-logo "**********" at bounding box center [651, 375] width 1302 height 751
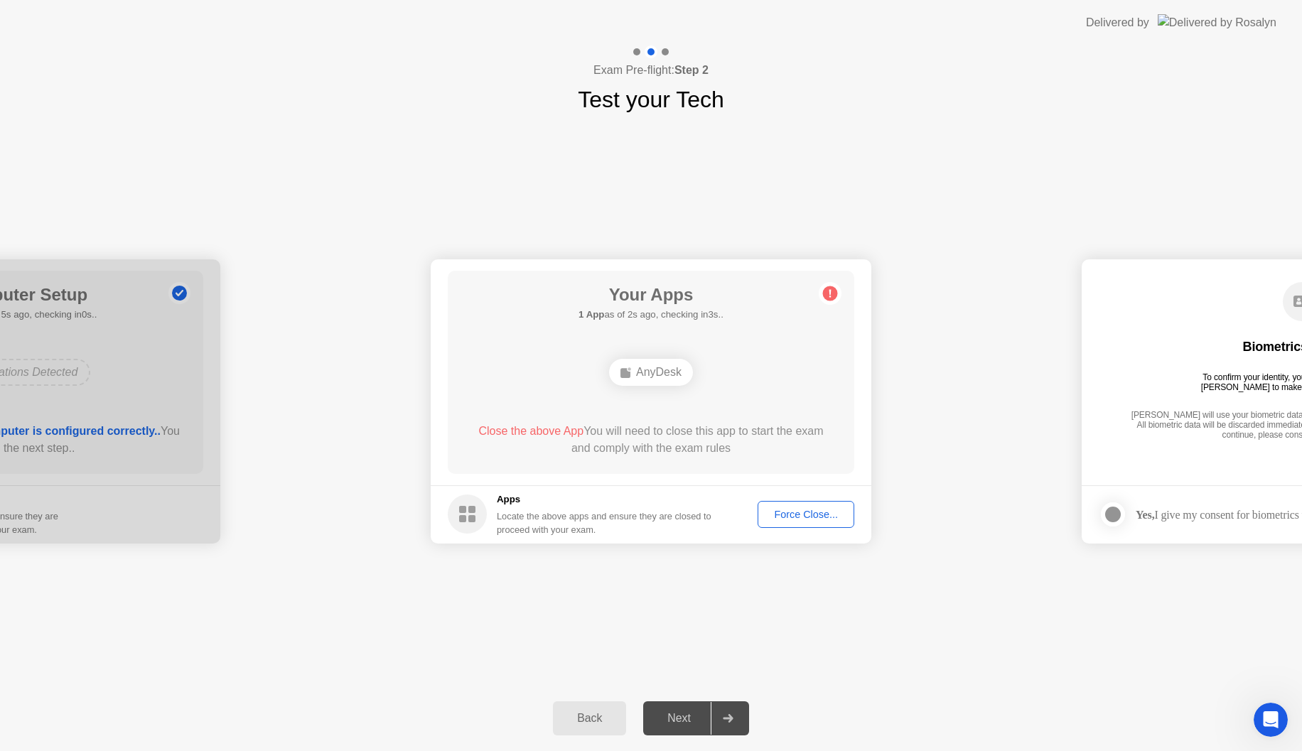
click at [1149, 27] on div "Delivered by" at bounding box center [1117, 22] width 63 height 17
click at [703, 101] on h1 "Test your Tech" at bounding box center [651, 99] width 146 height 34
click at [716, 715] on div at bounding box center [728, 718] width 34 height 33
click at [798, 509] on div "Force Close..." at bounding box center [806, 514] width 87 height 11
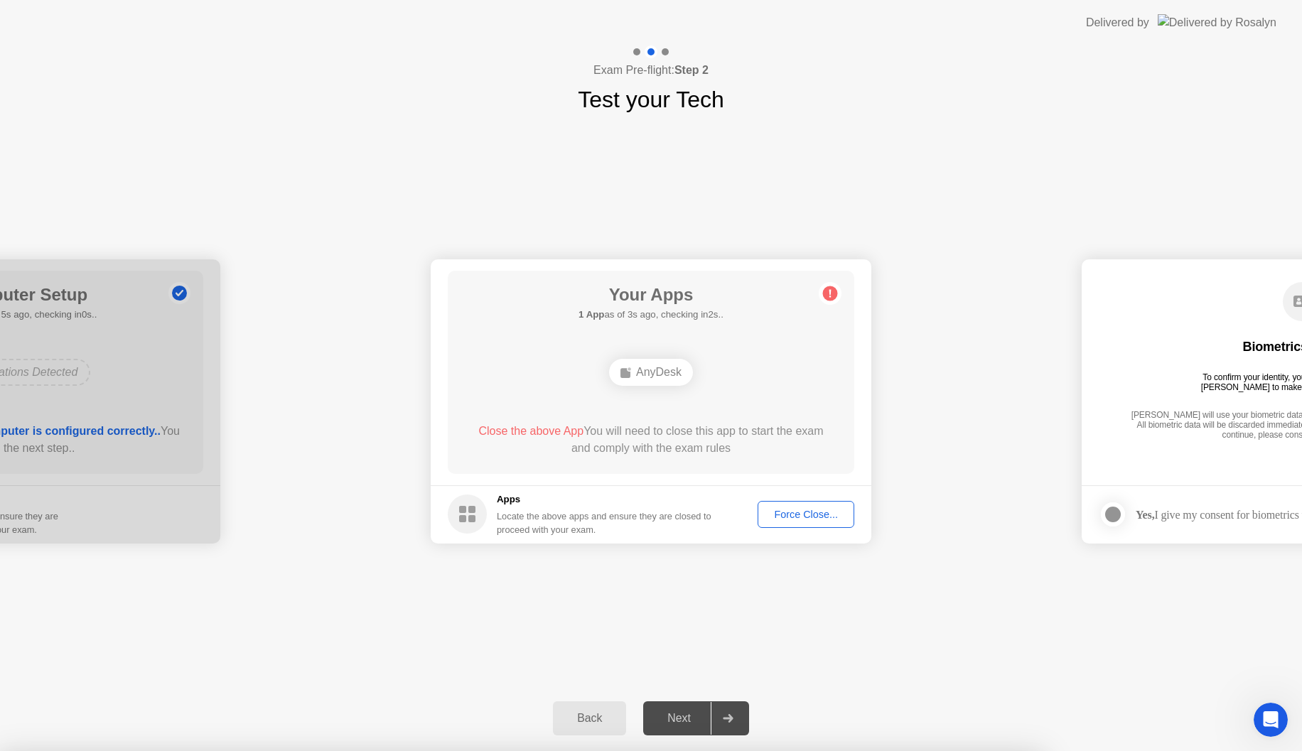
drag, startPoint x: 652, startPoint y: 357, endPoint x: 709, endPoint y: 358, distance: 56.2
drag, startPoint x: 709, startPoint y: 358, endPoint x: 792, endPoint y: 345, distance: 84.2
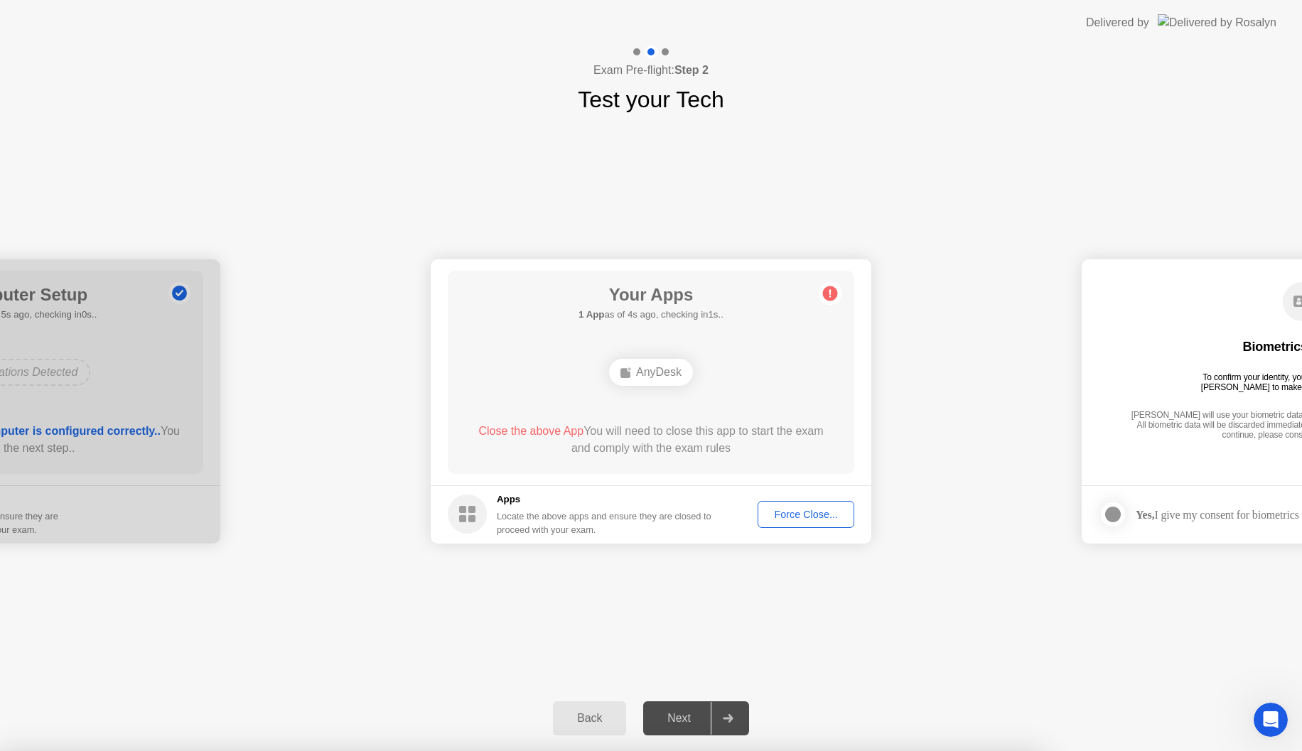
drag, startPoint x: 759, startPoint y: 295, endPoint x: 559, endPoint y: 355, distance: 209.3
drag, startPoint x: 618, startPoint y: 294, endPoint x: 597, endPoint y: 451, distance: 158.5
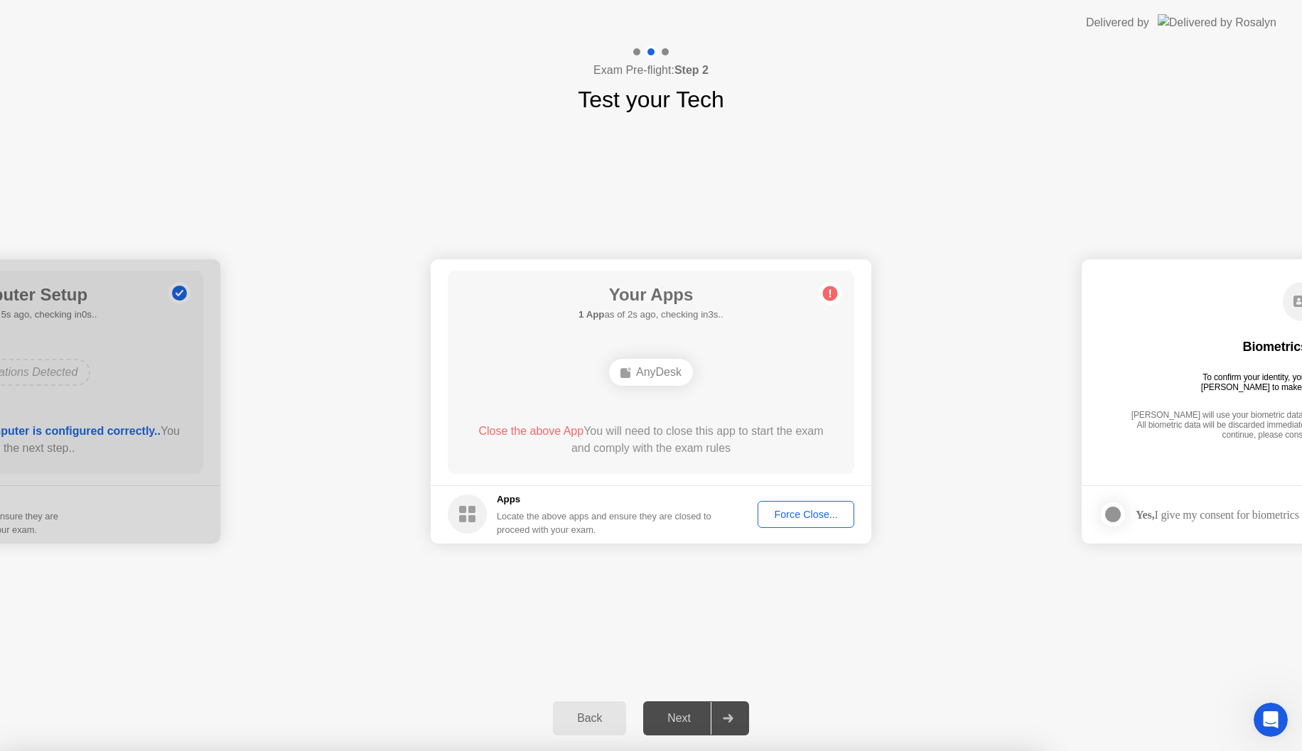
click at [800, 503] on button "Force Close..." at bounding box center [806, 514] width 97 height 27
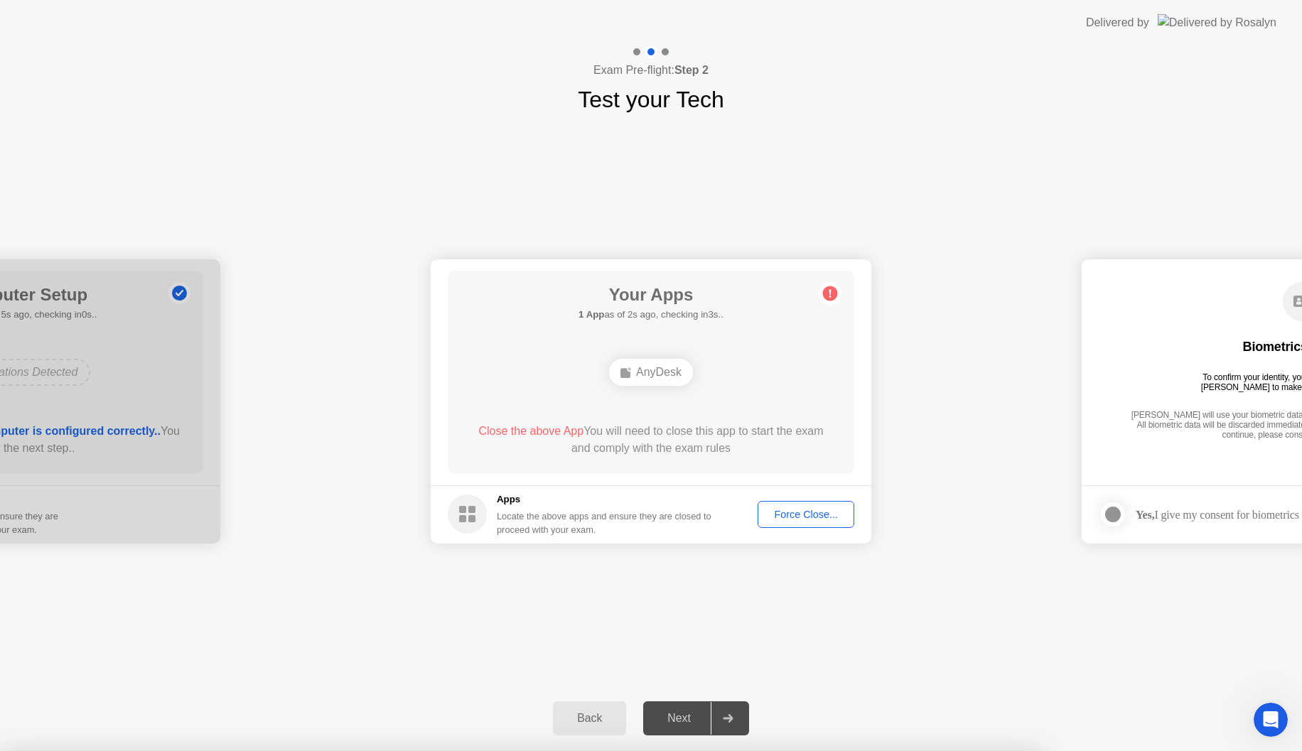
click at [627, 372] on rect at bounding box center [625, 373] width 10 height 10
click at [662, 367] on div "AnyDesk" at bounding box center [651, 372] width 84 height 27
drag, startPoint x: 662, startPoint y: 367, endPoint x: 630, endPoint y: 371, distance: 32.3
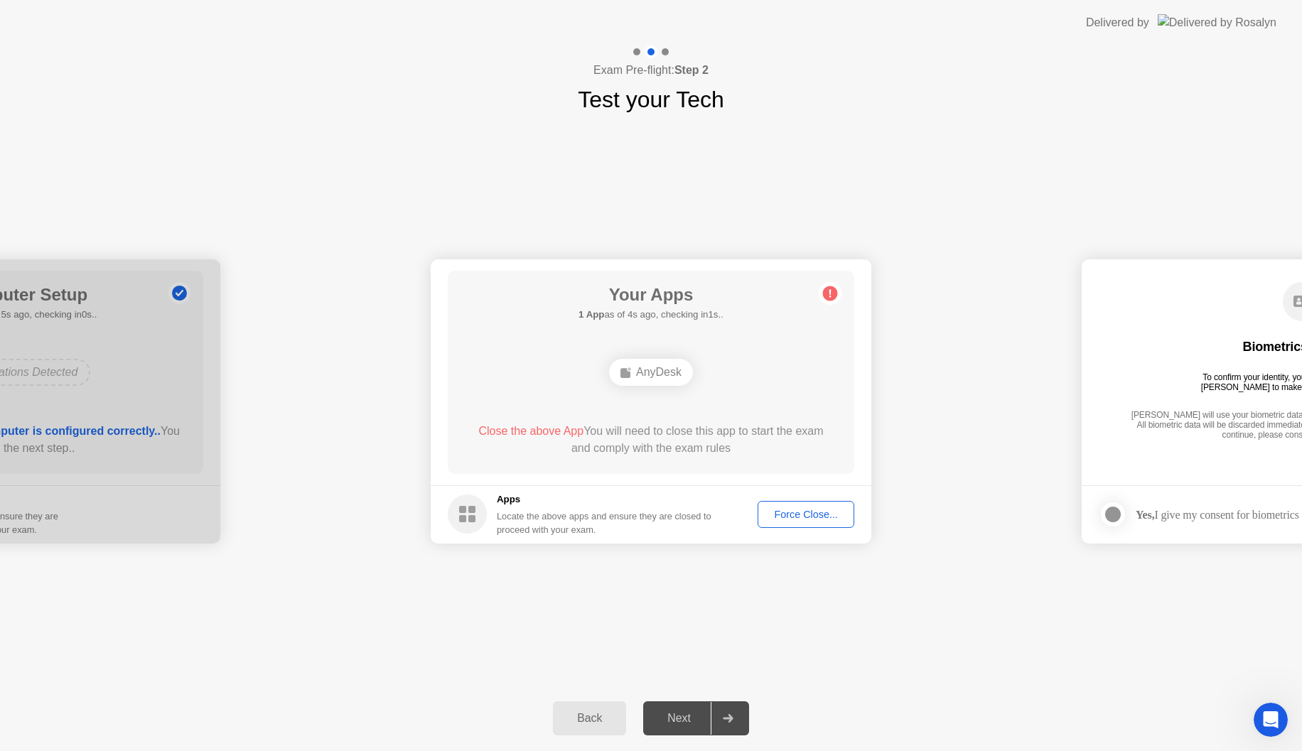
click at [657, 369] on div "AnyDesk" at bounding box center [651, 372] width 84 height 27
click at [629, 371] on ellipse at bounding box center [629, 369] width 4 height 4
click at [627, 371] on rect at bounding box center [625, 373] width 10 height 10
click at [627, 372] on rect at bounding box center [625, 373] width 10 height 10
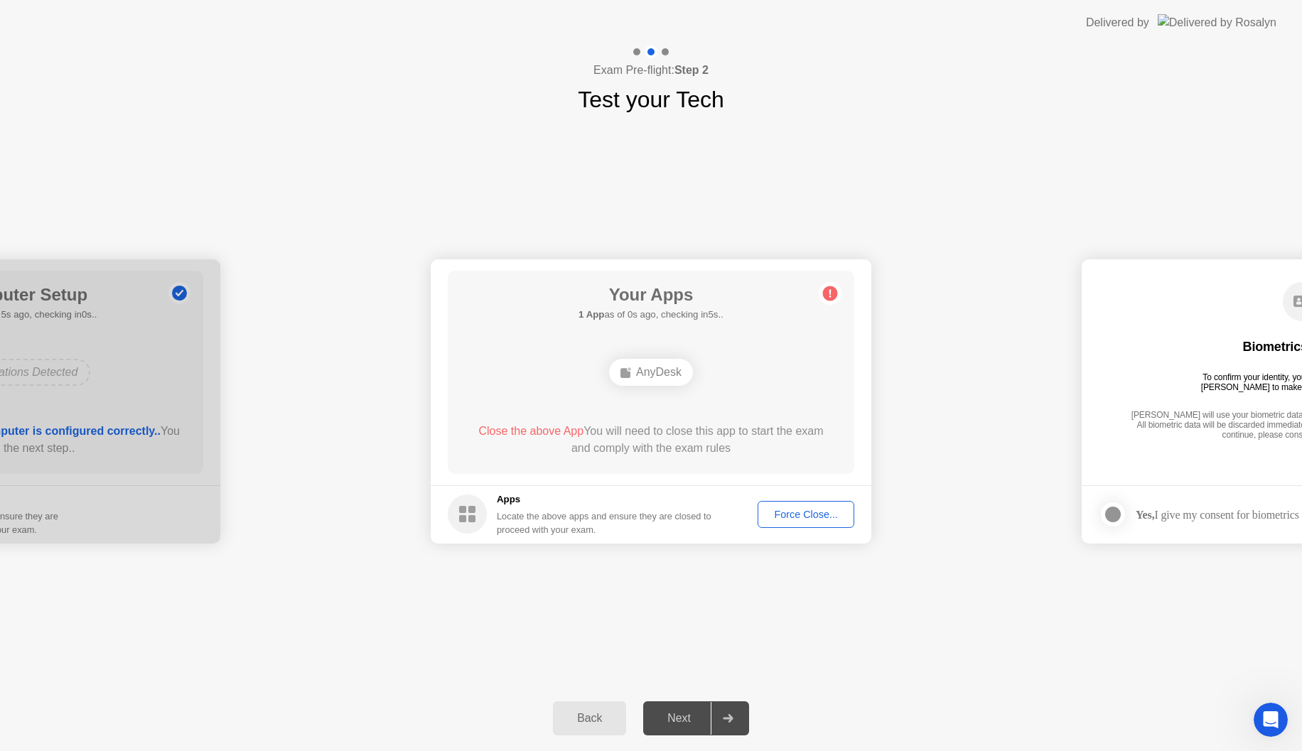
drag, startPoint x: 625, startPoint y: 374, endPoint x: 623, endPoint y: 381, distance: 7.4
click at [624, 379] on div "AnyDesk" at bounding box center [651, 372] width 84 height 27
click at [1195, 508] on div "Yes, I give my consent for biometrics to be used" at bounding box center [1241, 515] width 211 height 14
click at [1116, 517] on div at bounding box center [1112, 514] width 17 height 17
click at [691, 721] on div "Next" at bounding box center [678, 718] width 63 height 13
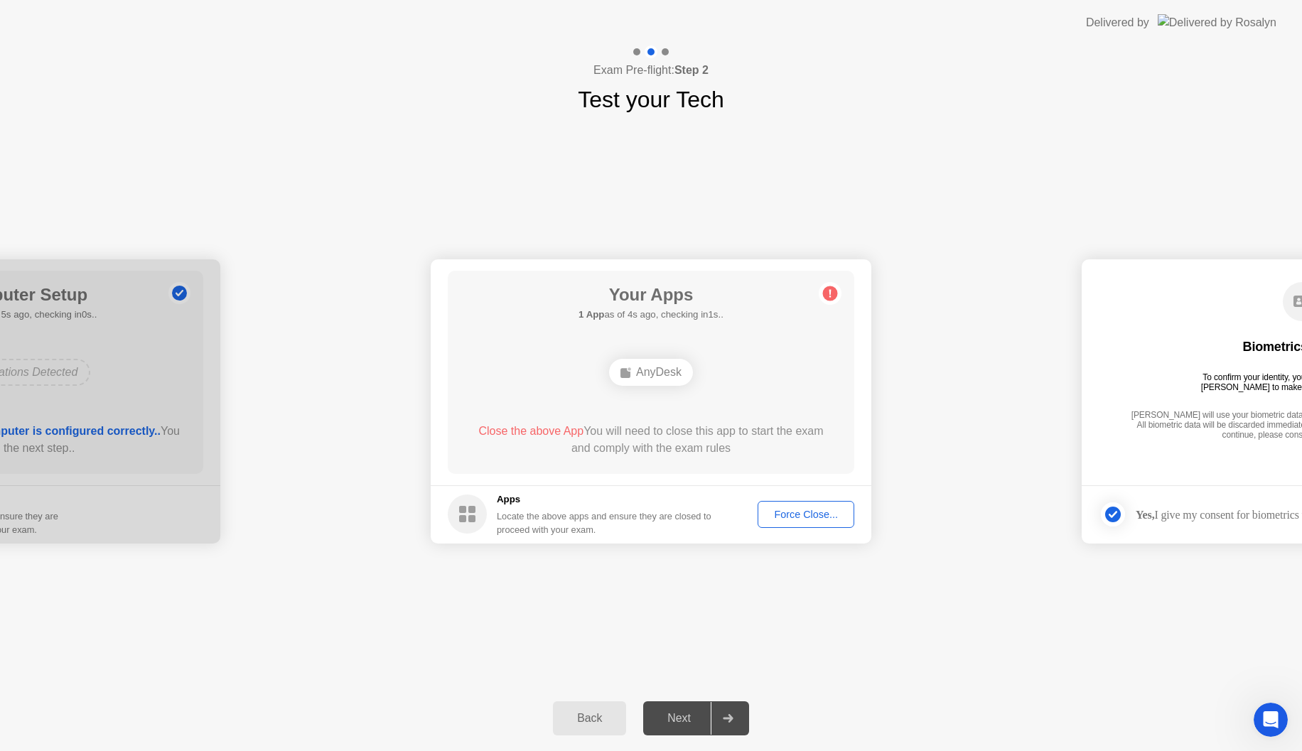
click at [752, 709] on div "Back Next" at bounding box center [651, 718] width 1302 height 65
drag, startPoint x: 146, startPoint y: 438, endPoint x: 460, endPoint y: 444, distance: 313.5
click at [581, 725] on div "Back" at bounding box center [589, 718] width 65 height 13
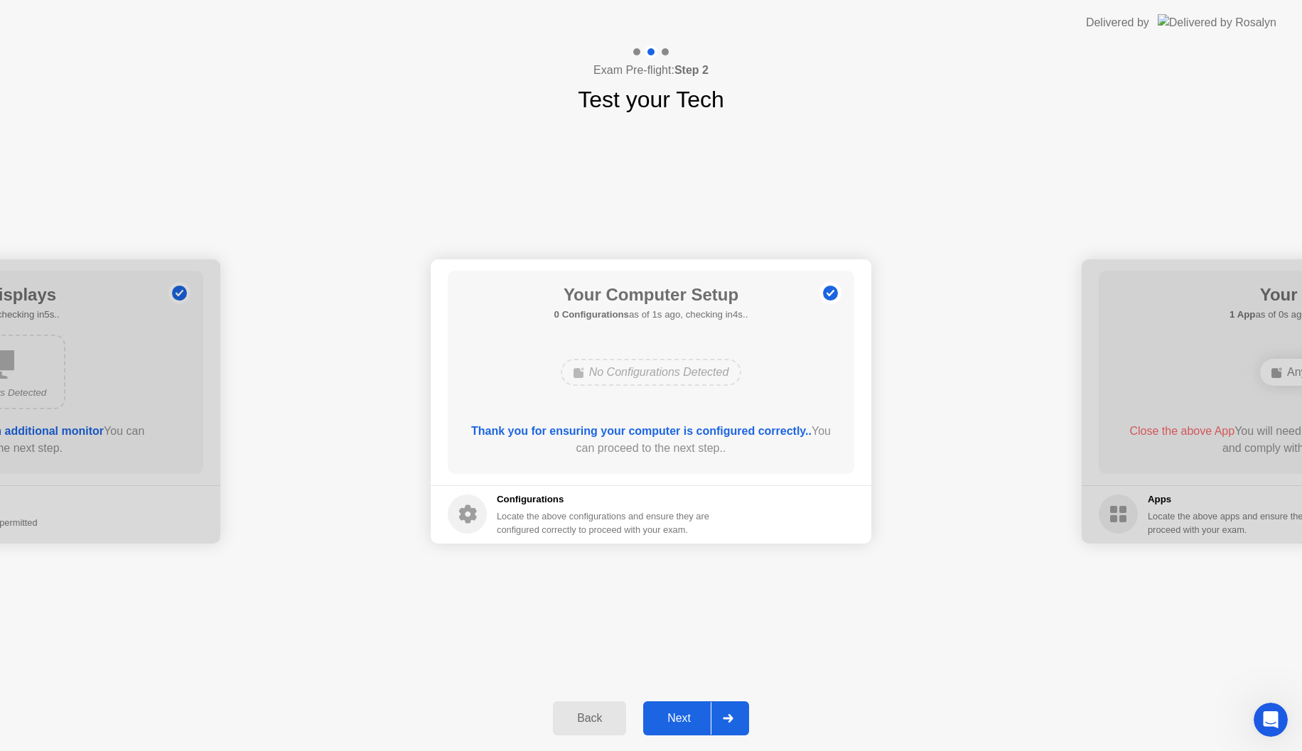
drag, startPoint x: 542, startPoint y: 519, endPoint x: 548, endPoint y: 525, distance: 9.0
click at [543, 520] on div "Locate the above configurations and ensure they are configured correctly to pro…" at bounding box center [604, 523] width 215 height 27
click at [689, 712] on div "Next" at bounding box center [678, 718] width 63 height 13
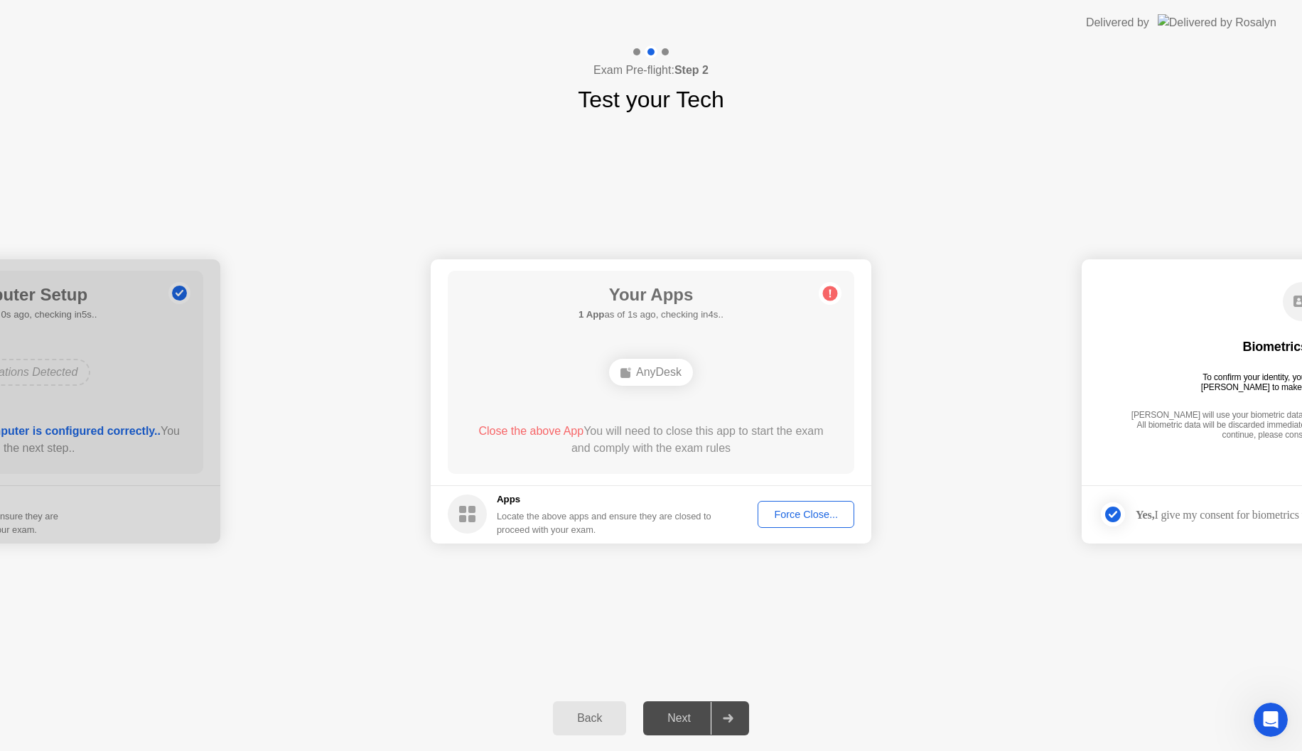
click at [841, 294] on div "Your Apps 1 App as of 1s ago, checking in4s.. AnyDesk Close the above App You w…" at bounding box center [651, 372] width 406 height 203
click at [824, 293] on circle at bounding box center [830, 293] width 15 height 15
click at [829, 294] on circle at bounding box center [830, 293] width 15 height 15
drag, startPoint x: 572, startPoint y: 487, endPoint x: 534, endPoint y: 510, distance: 45.0
click at [569, 489] on footer "Apps Locate the above apps and ensure they are closed to proceed with your exam…" at bounding box center [651, 514] width 441 height 58
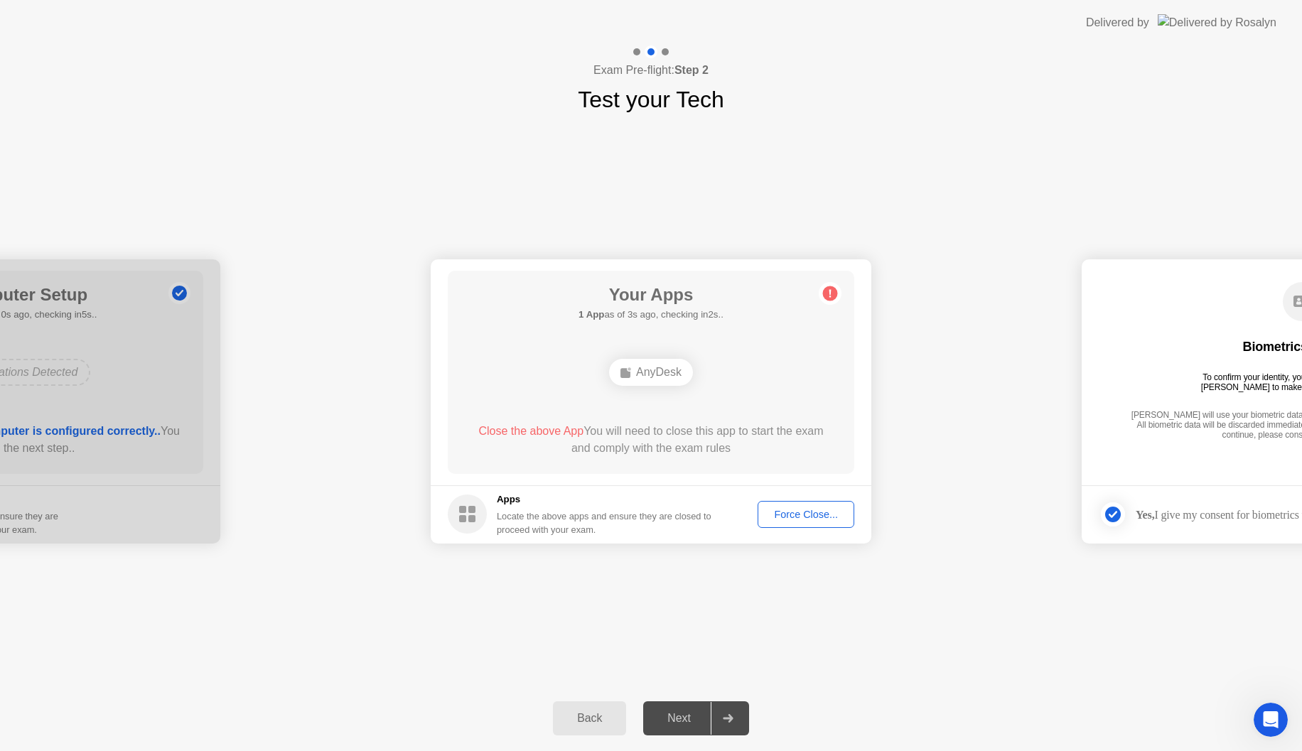
drag, startPoint x: 463, startPoint y: 528, endPoint x: 485, endPoint y: 511, distance: 27.3
click at [485, 511] on circle at bounding box center [467, 514] width 39 height 39
click at [478, 510] on circle at bounding box center [467, 514] width 39 height 39
click at [808, 519] on div "Force Close..." at bounding box center [806, 514] width 87 height 11
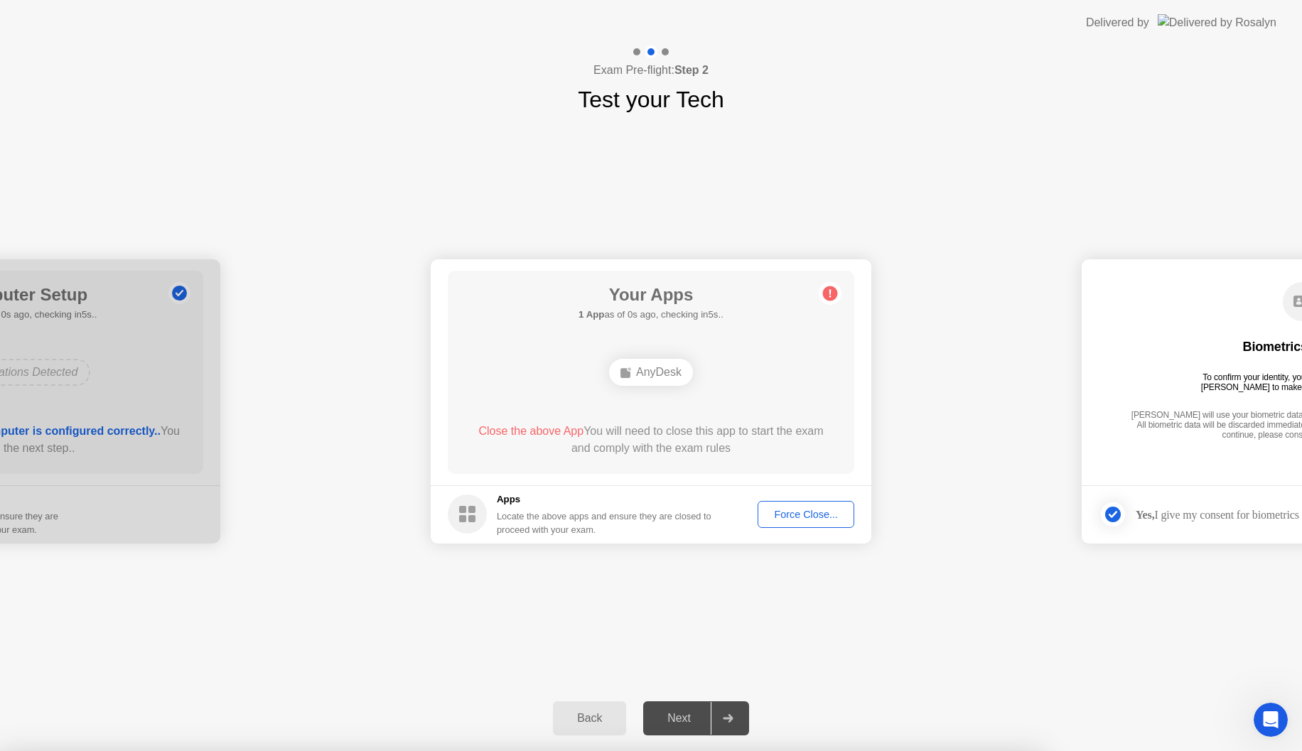
drag, startPoint x: 1070, startPoint y: 338, endPoint x: 1065, endPoint y: 348, distance: 11.1
click at [1070, 750] on div at bounding box center [651, 751] width 1302 height 0
click at [782, 509] on div "Force Close..." at bounding box center [806, 514] width 87 height 11
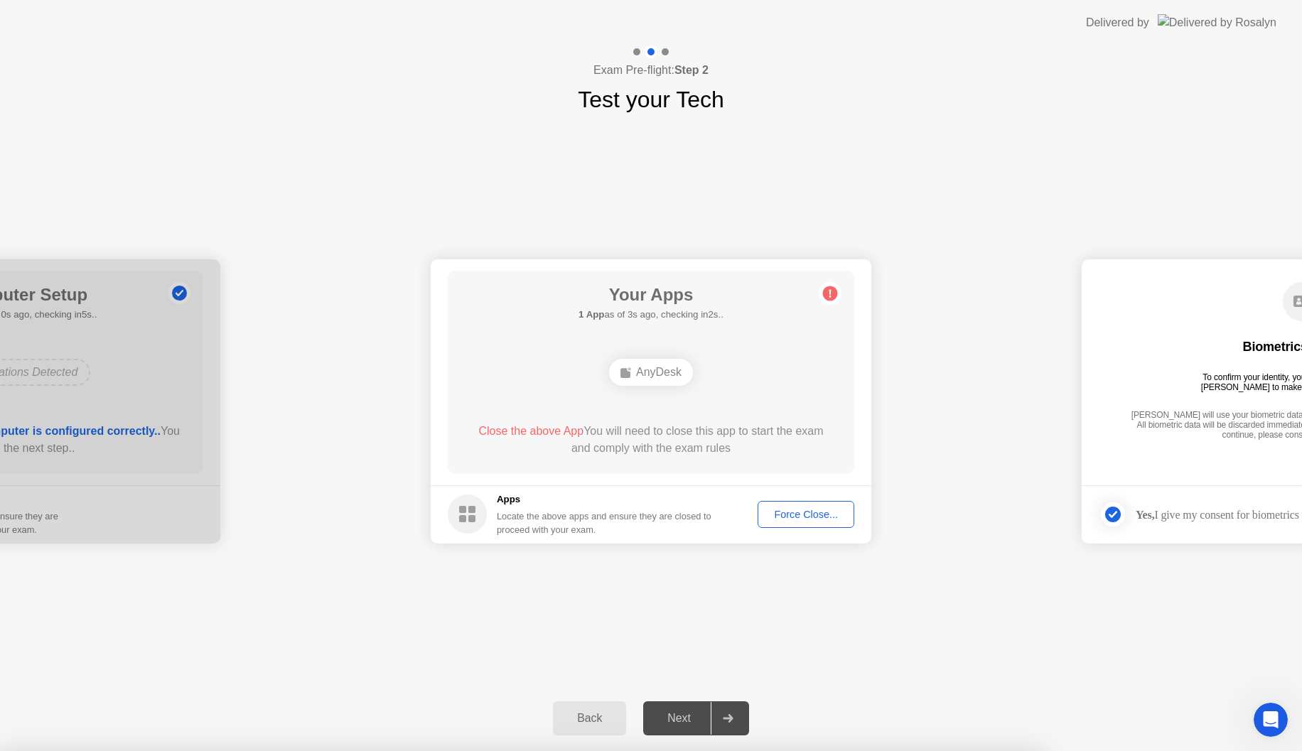
click at [805, 516] on div "Force Close..." at bounding box center [806, 514] width 87 height 11
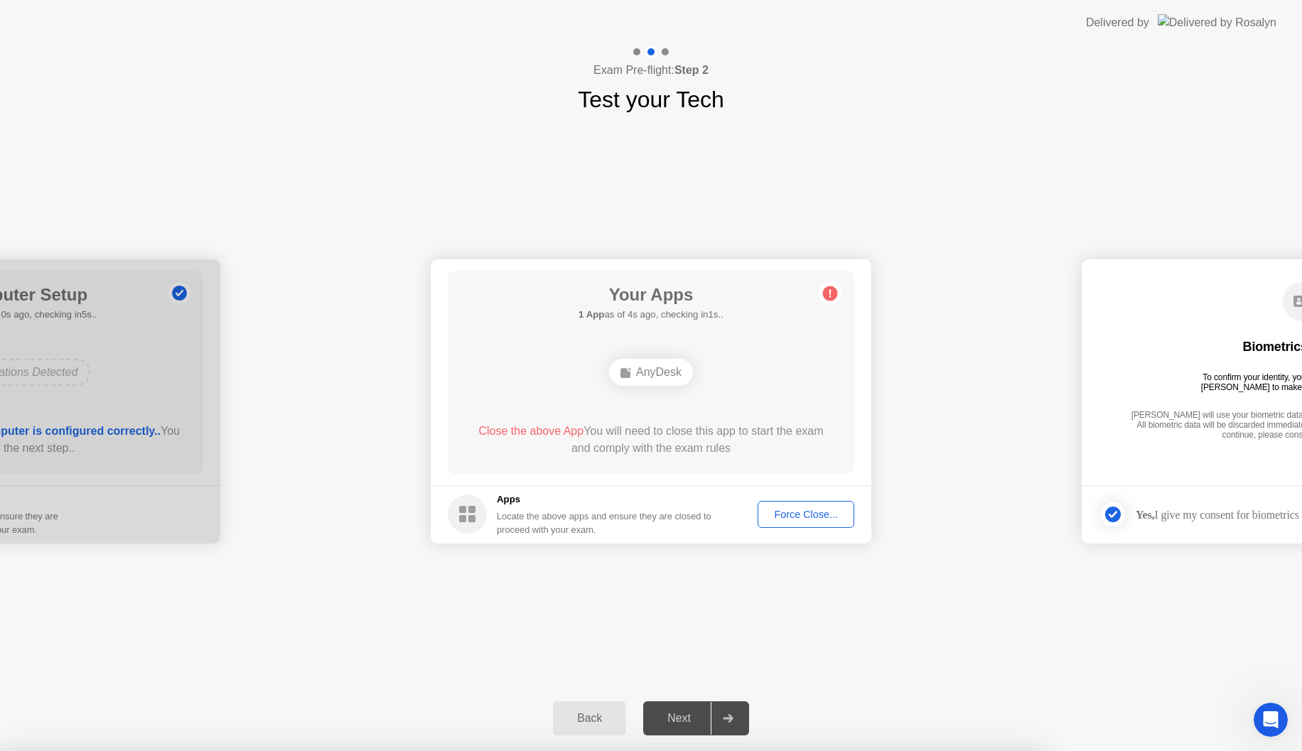
click at [625, 376] on icon at bounding box center [625, 372] width 11 height 11
click at [799, 520] on div "Force Close..." at bounding box center [806, 514] width 87 height 11
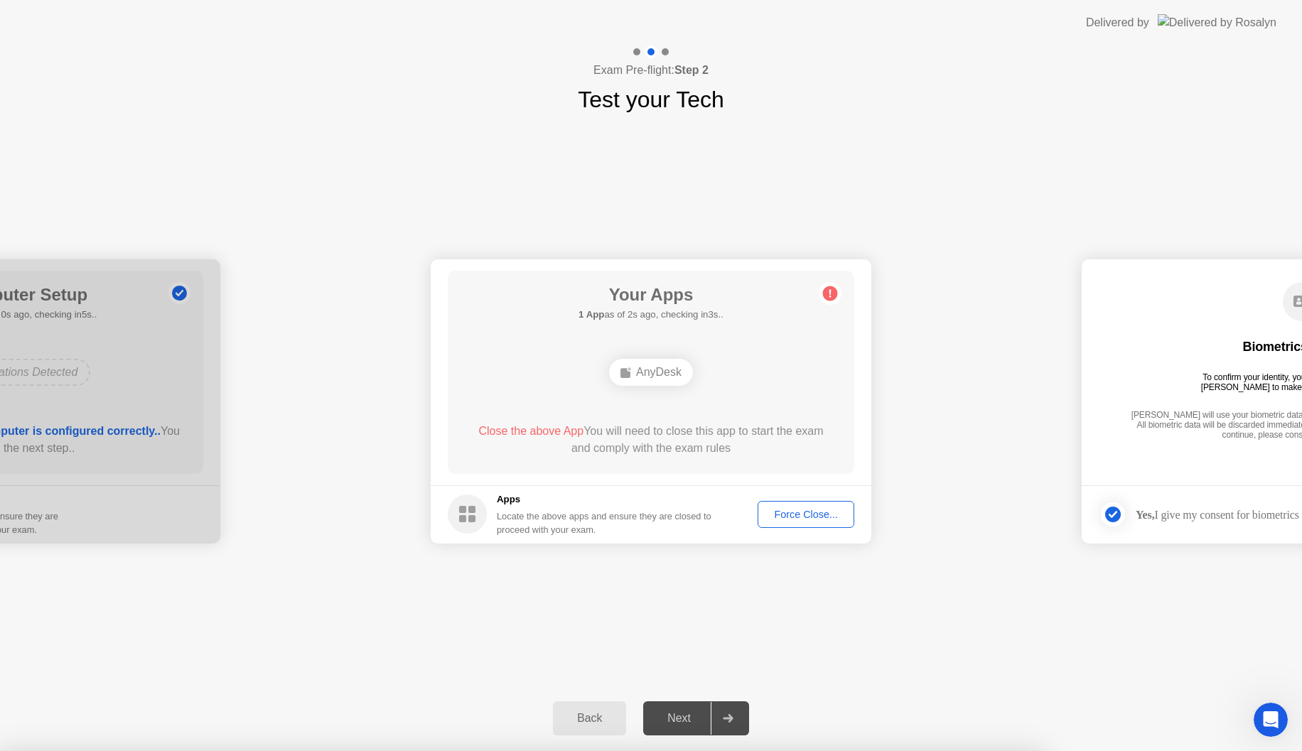
drag, startPoint x: 660, startPoint y: 348, endPoint x: 690, endPoint y: 370, distance: 36.7
drag, startPoint x: 716, startPoint y: 360, endPoint x: 755, endPoint y: 379, distance: 43.2
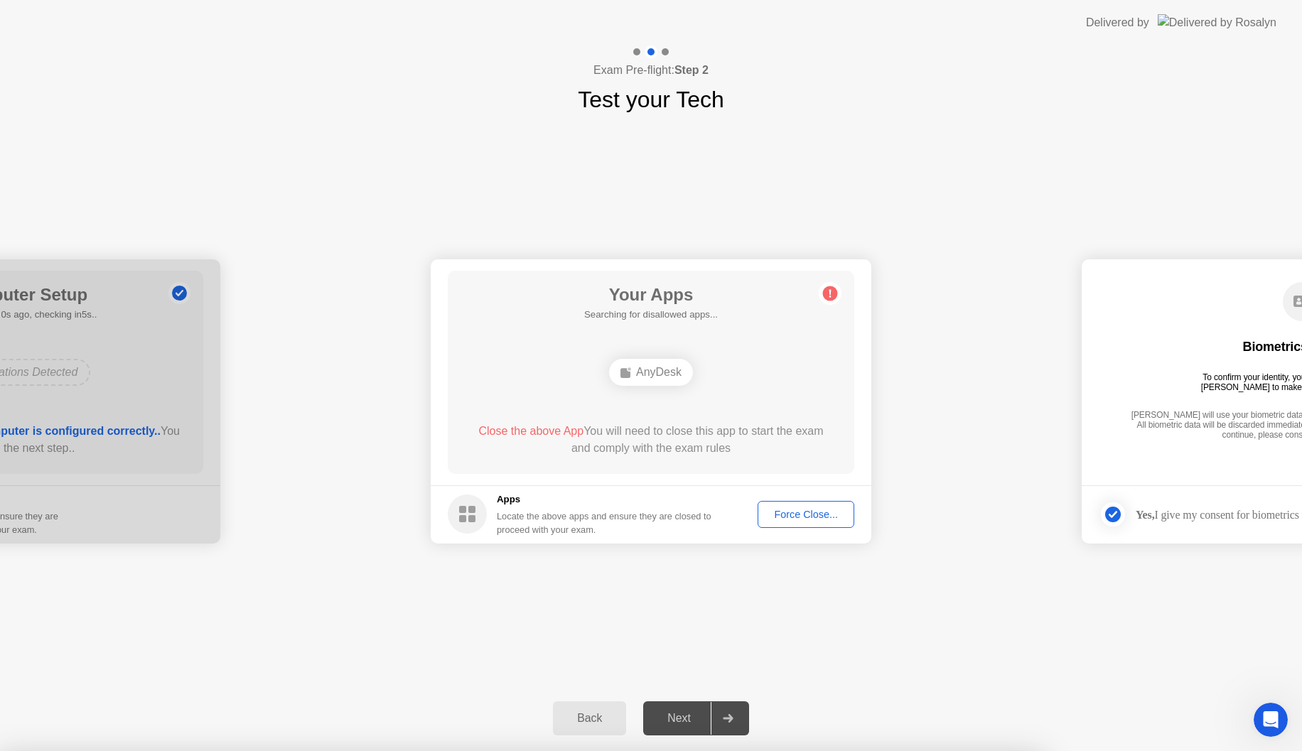
drag, startPoint x: 692, startPoint y: 379, endPoint x: 690, endPoint y: 389, distance: 10.2
drag, startPoint x: 666, startPoint y: 416, endPoint x: 653, endPoint y: 424, distance: 15.0
drag, startPoint x: 632, startPoint y: 439, endPoint x: 593, endPoint y: 447, distance: 39.2
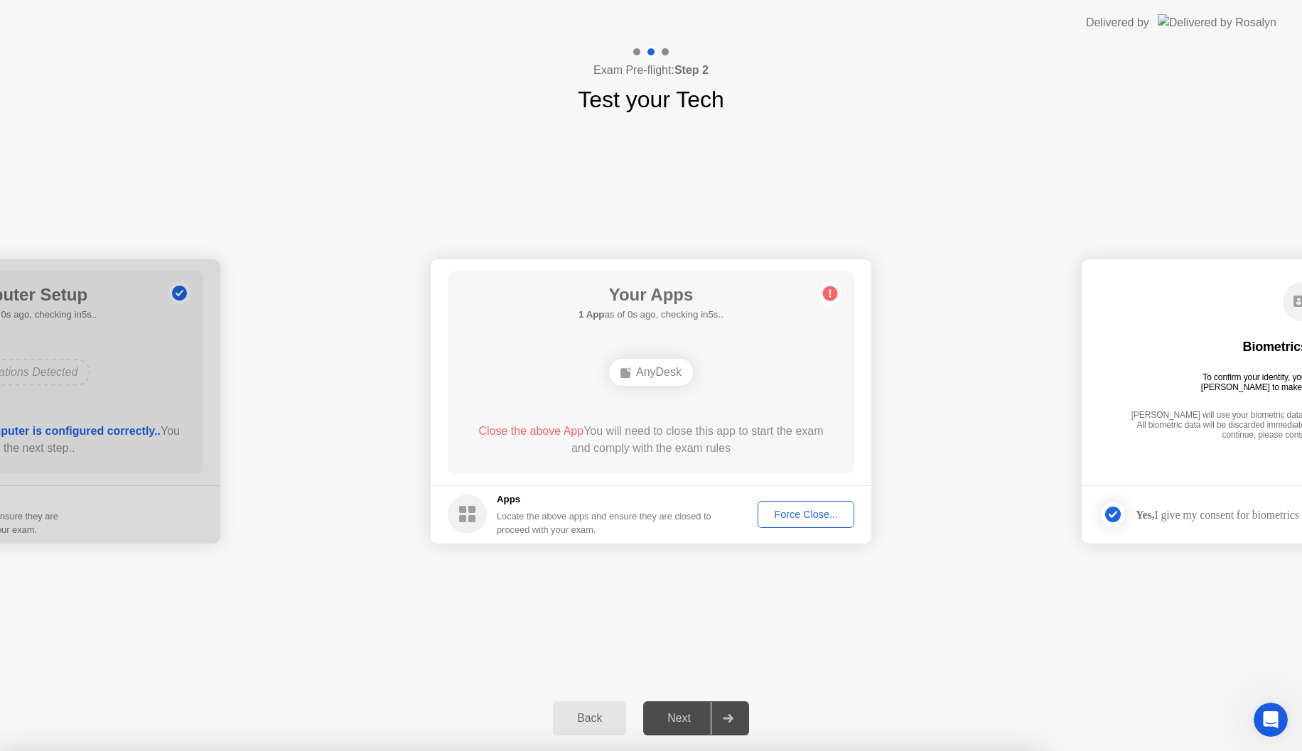
drag, startPoint x: 967, startPoint y: 284, endPoint x: 991, endPoint y: 284, distance: 23.5
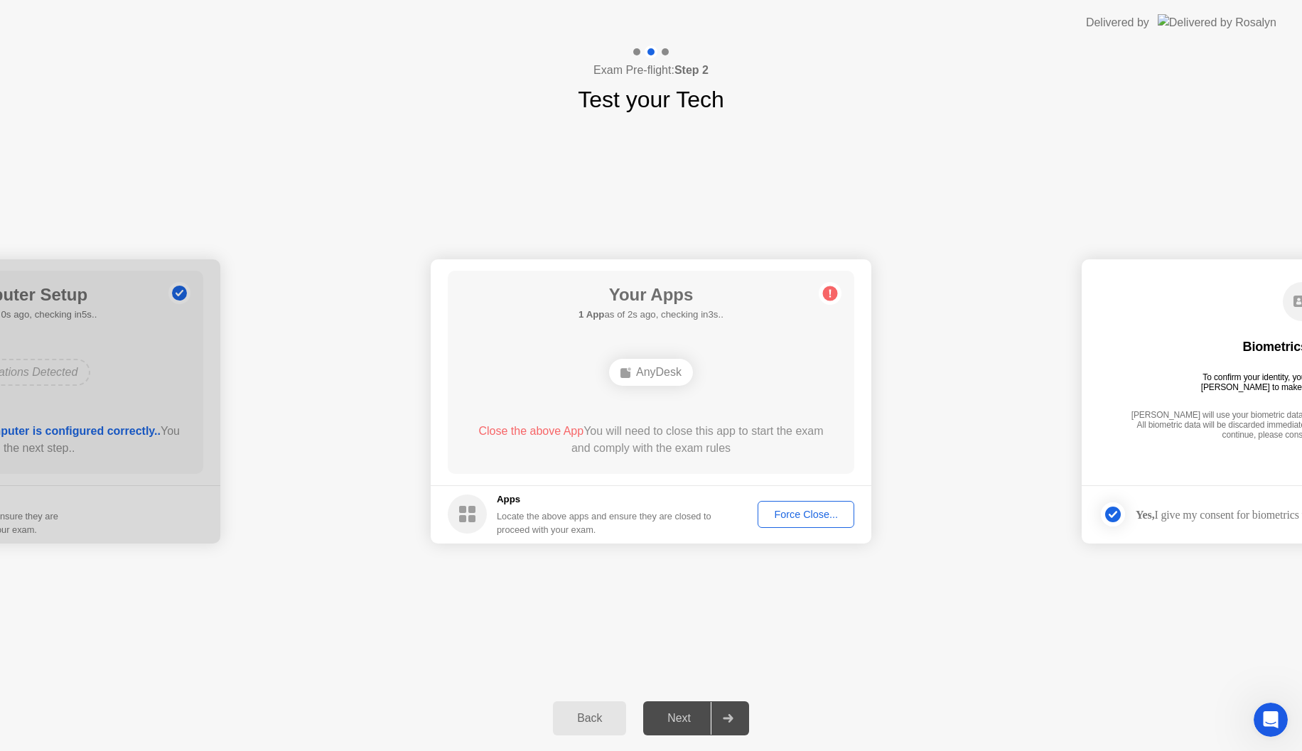
drag, startPoint x: 836, startPoint y: 279, endPoint x: 834, endPoint y: 289, distance: 10.9
click at [836, 281] on main "Your Apps 1 App as of 2s ago, checking in3s.. AnyDesk Close the above App You w…" at bounding box center [651, 372] width 441 height 226
click at [832, 295] on circle at bounding box center [830, 293] width 15 height 15
click at [833, 299] on circle at bounding box center [830, 293] width 15 height 15
click at [1078, 642] on div "**********" at bounding box center [651, 401] width 1302 height 569
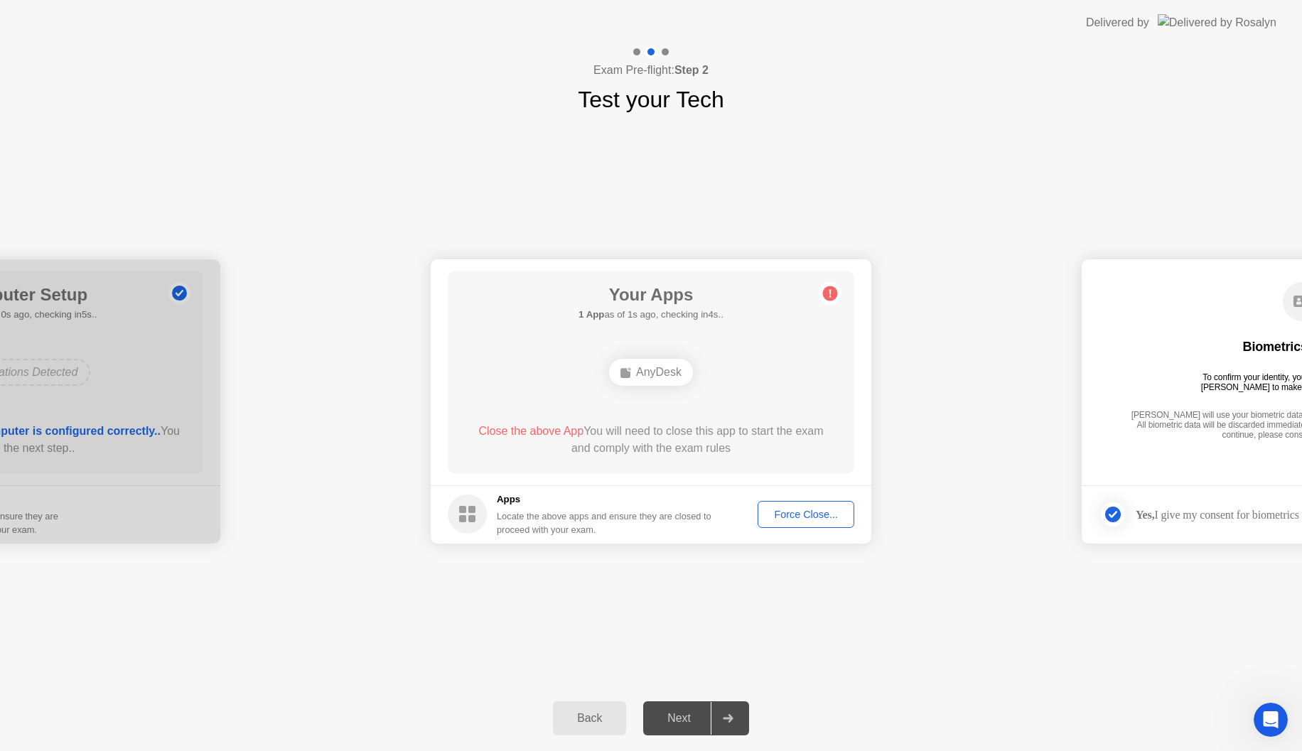
click at [1296, 613] on div "**********" at bounding box center [651, 401] width 1302 height 569
click at [670, 373] on div "AnyDesk" at bounding box center [651, 372] width 84 height 27
click at [829, 298] on circle at bounding box center [830, 293] width 15 height 15
click at [804, 511] on div "Force Close..." at bounding box center [806, 514] width 87 height 11
